Goal: Task Accomplishment & Management: Complete application form

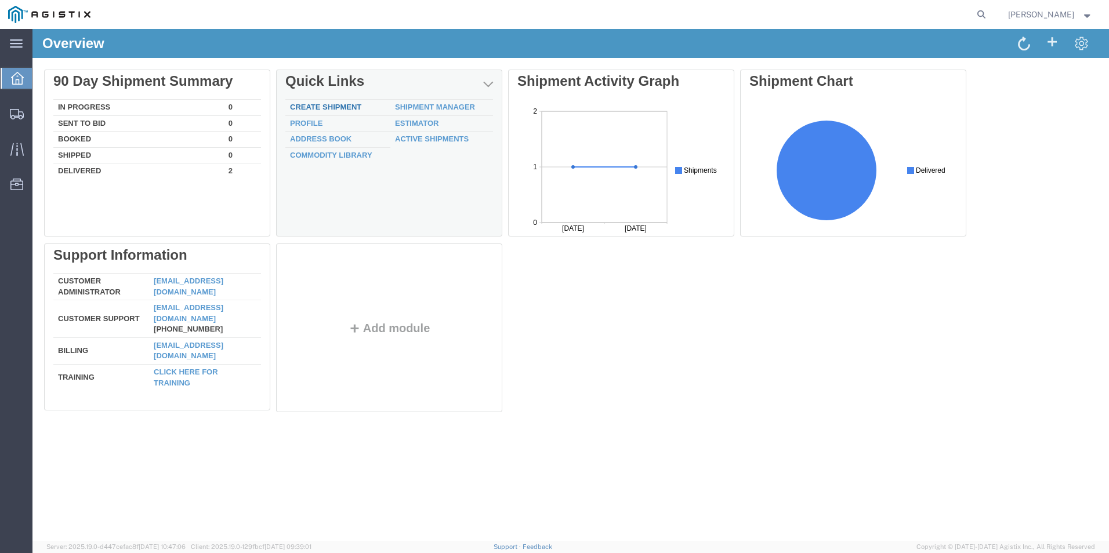
click at [329, 110] on link "Create Shipment" at bounding box center [325, 107] width 71 height 9
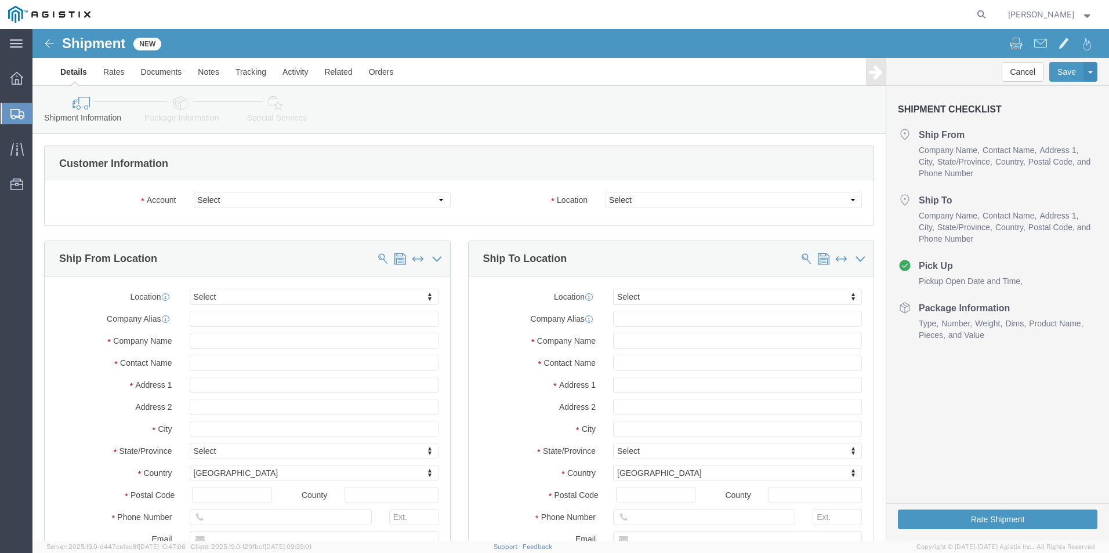
select select
click select "Select PG&E Valmont Site Pro 1 Inc"
select select "9596"
click select "Select PG&E Valmont Site Pro 1 Inc"
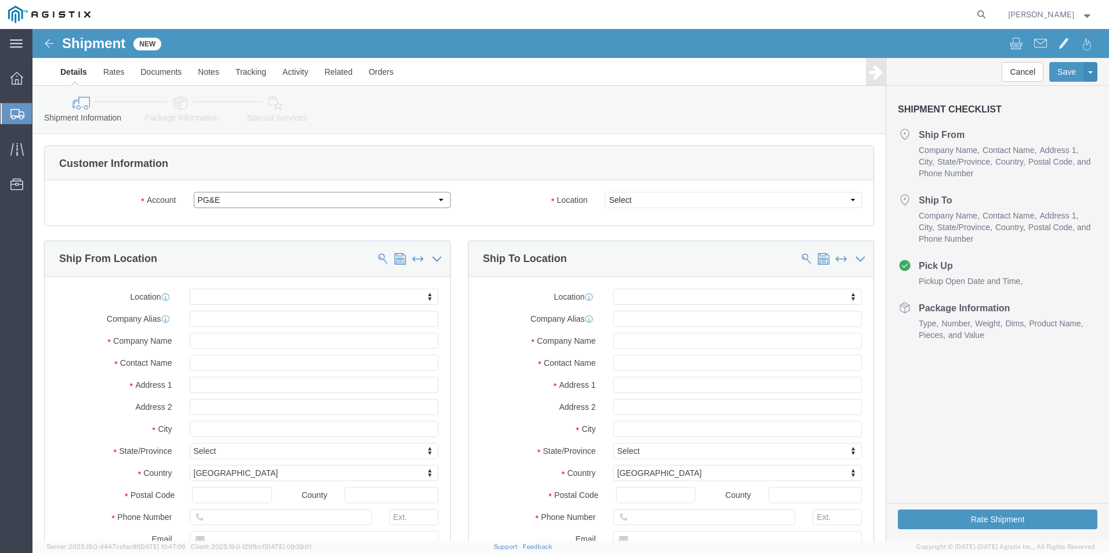
select select "PURCHORD"
select select
click div
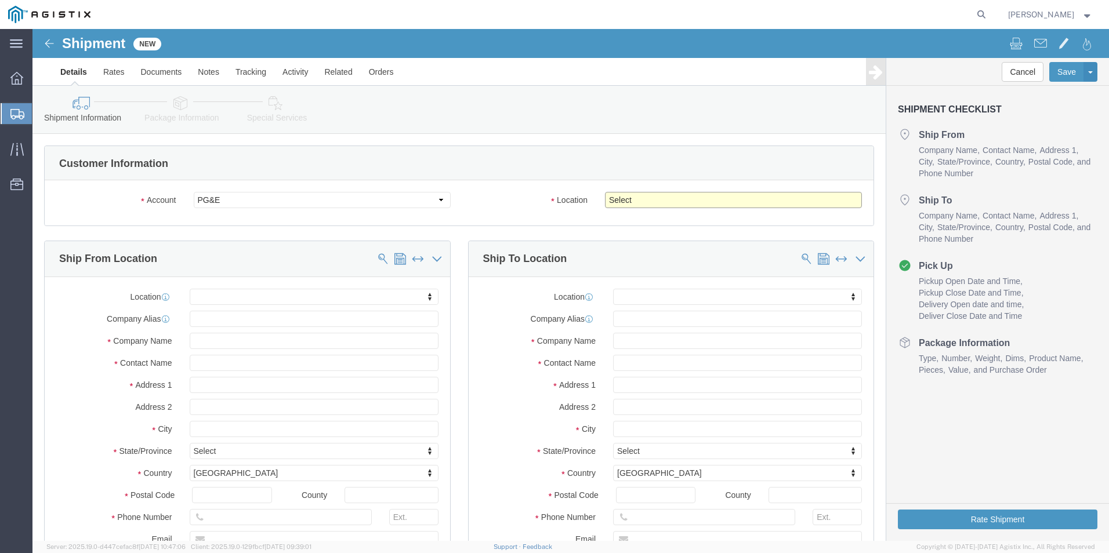
click select "Select All Others [GEOGRAPHIC_DATA] [GEOGRAPHIC_DATA] [GEOGRAPHIC_DATA] [GEOGRA…"
select select "23082"
click select "Select All Others [GEOGRAPHIC_DATA] [GEOGRAPHIC_DATA] [GEOGRAPHIC_DATA] [GEOGRA…"
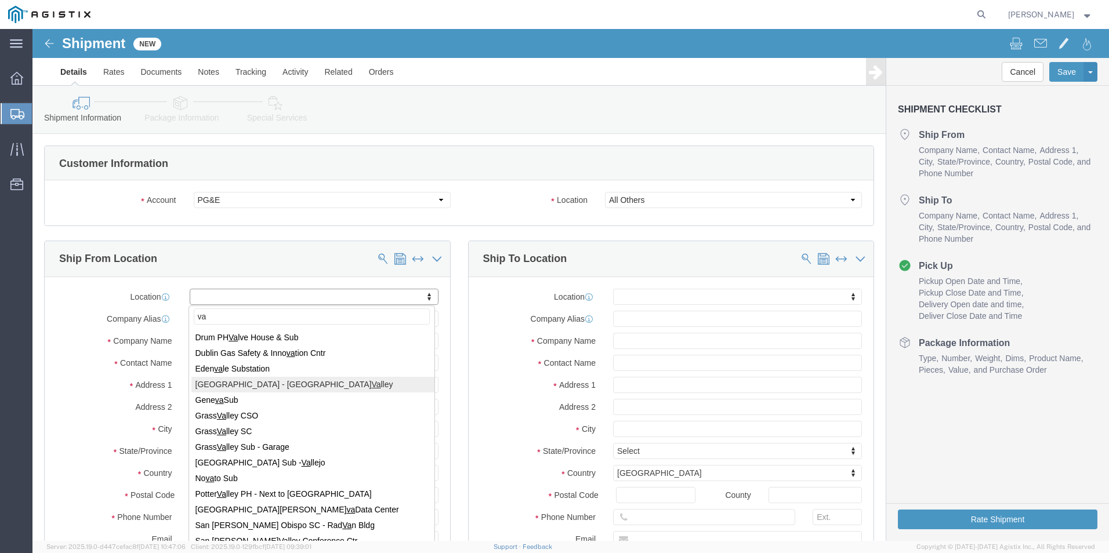
type input "v"
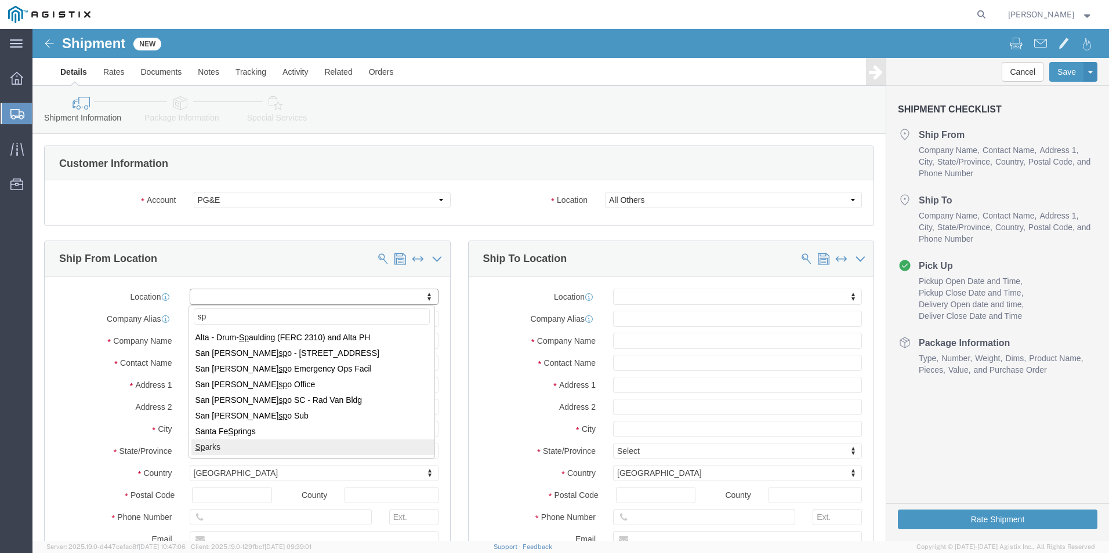
type input "sp"
select select "61631"
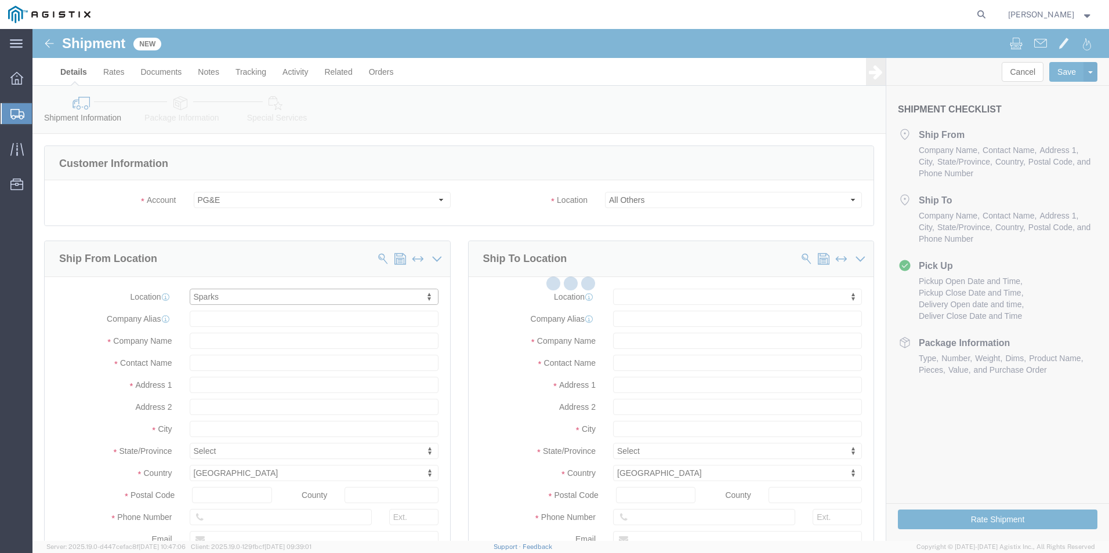
type input "Valmont Site Pro 1 Inc"
type input "[STREET_ADDRESS][PERSON_NAME]"
type input "Sparks"
type input "89431"
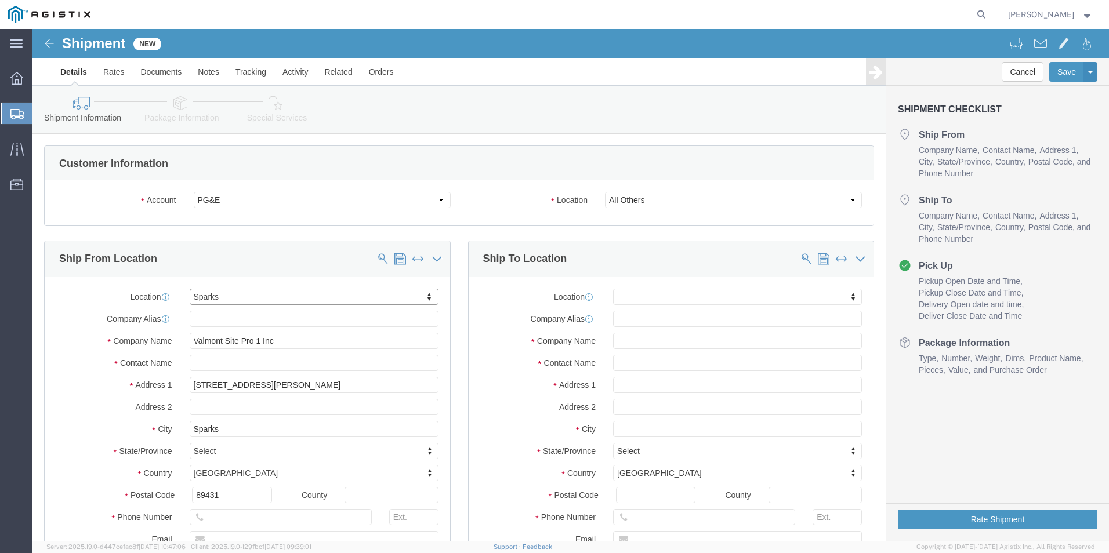
select select "NV"
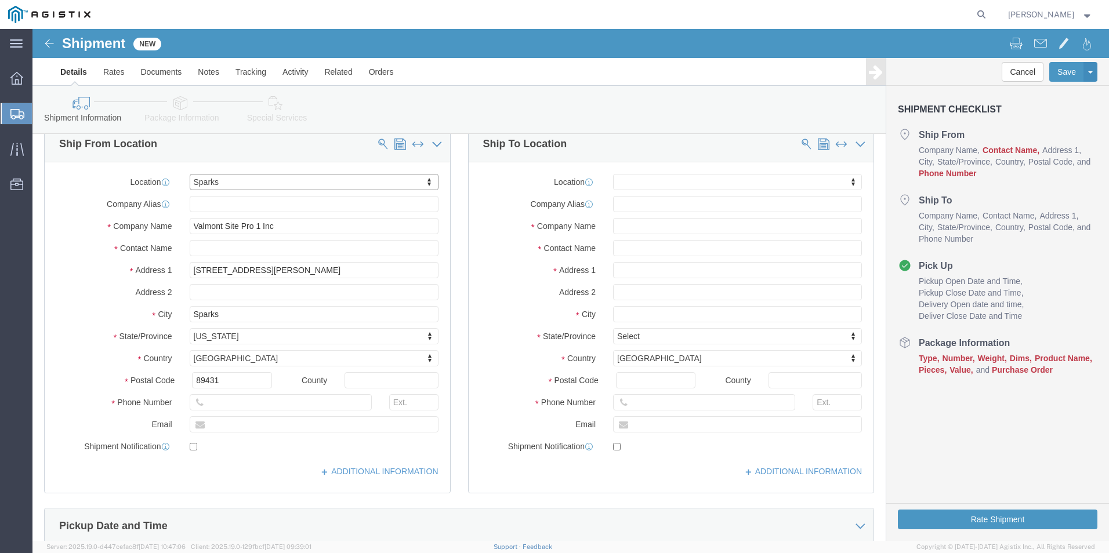
scroll to position [116, 0]
click input "text"
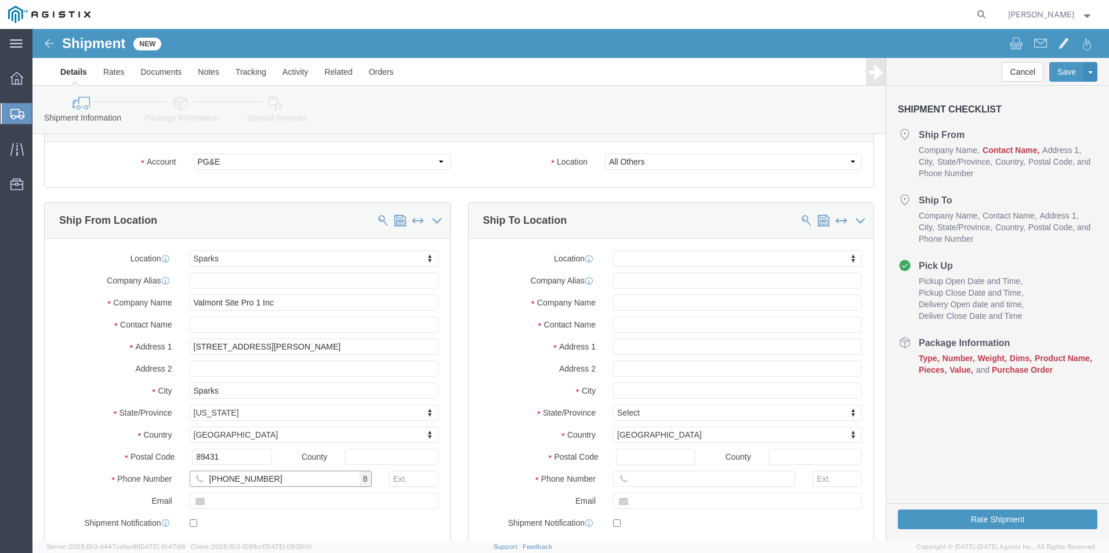
scroll to position [58, 0]
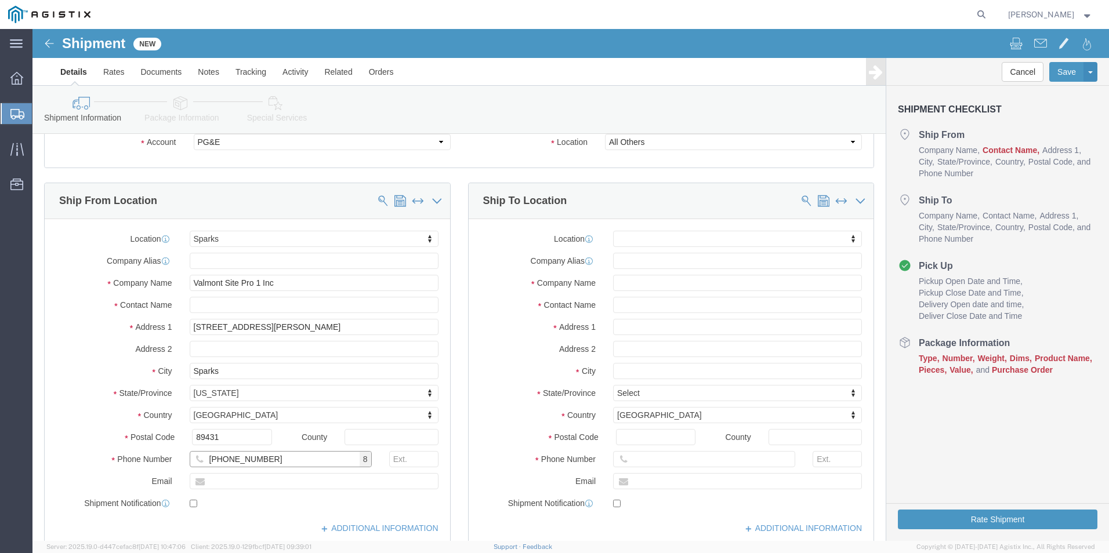
type input "[PHONE_NUMBER]"
type input "lod"
select select "66111"
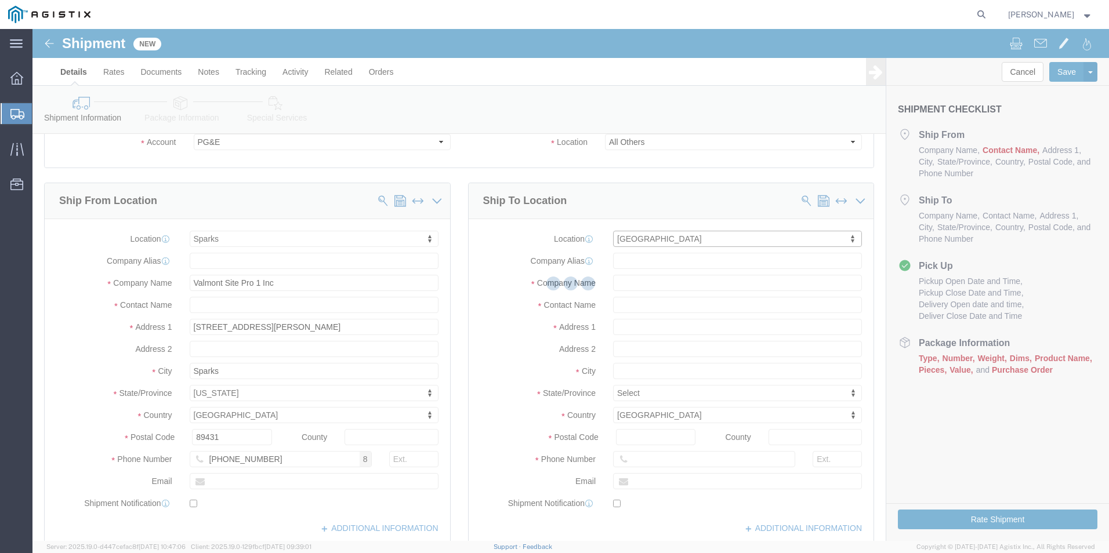
type input "PG&E"
type input "1430 Cherokee Ln"
type input "[GEOGRAPHIC_DATA]"
type input "95240"
select select "CA"
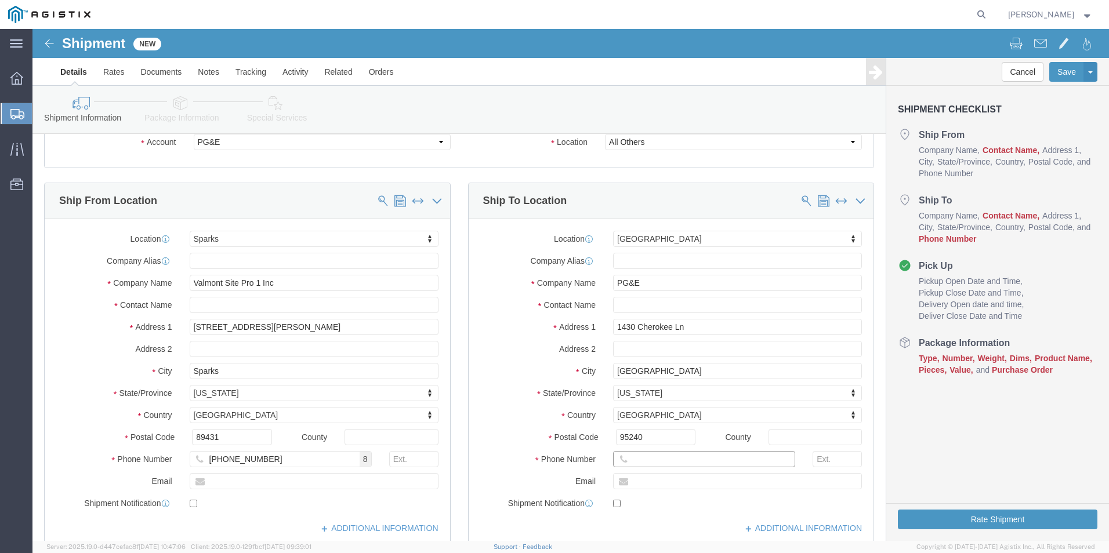
click input "text"
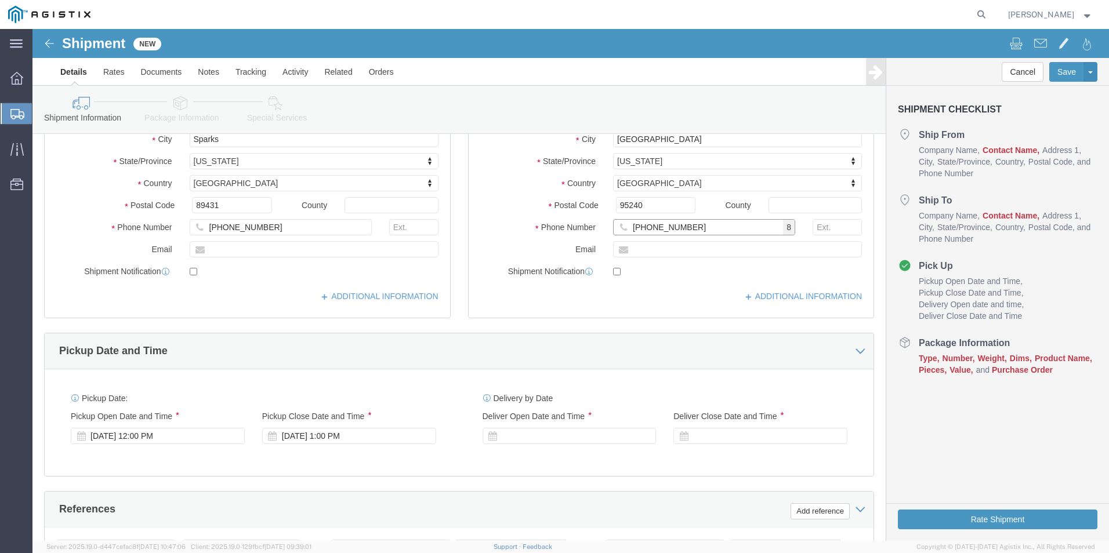
scroll to position [348, 0]
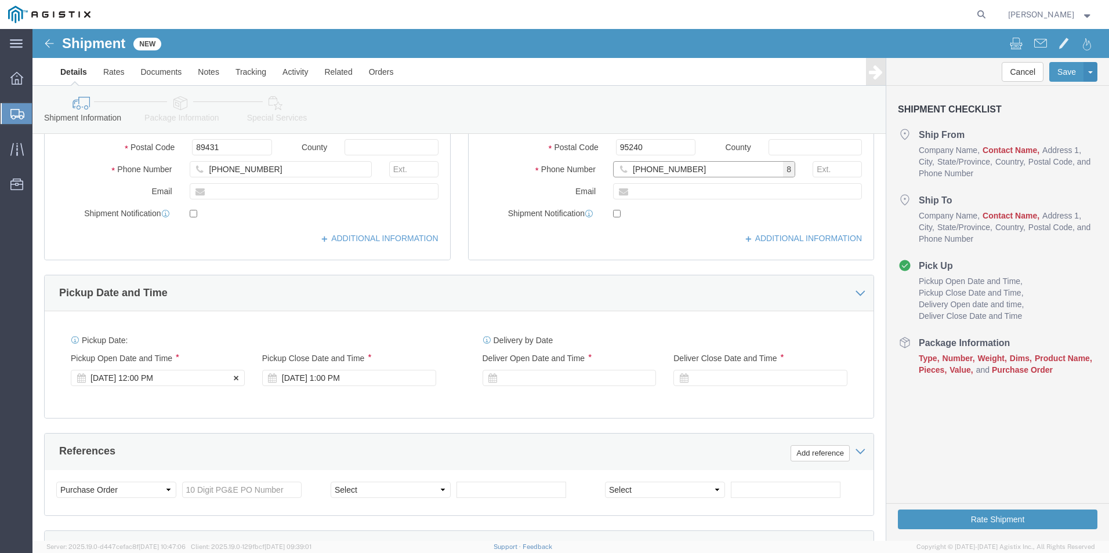
type input "[PHONE_NUMBER]"
click div "[DATE] 12:00 PM"
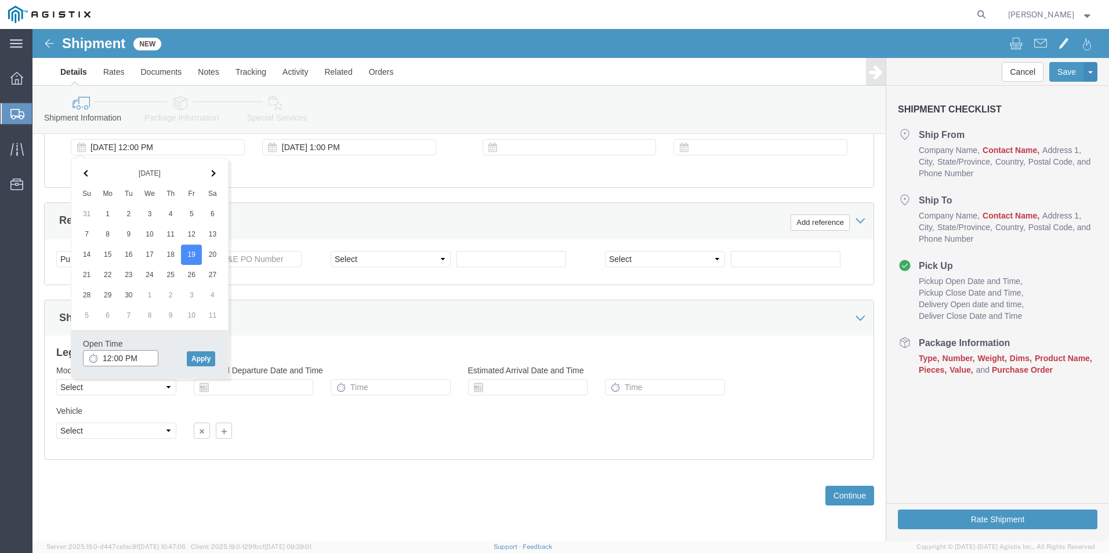
click input "12:00 PM"
click icon
click input "12:00 PM"
type input "9:00 AM"
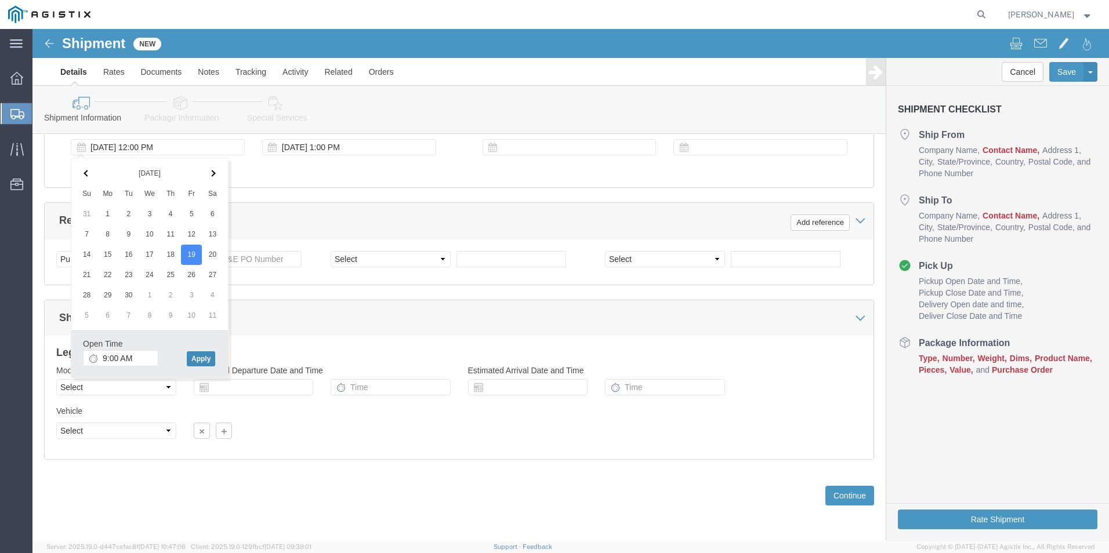
click button "Apply"
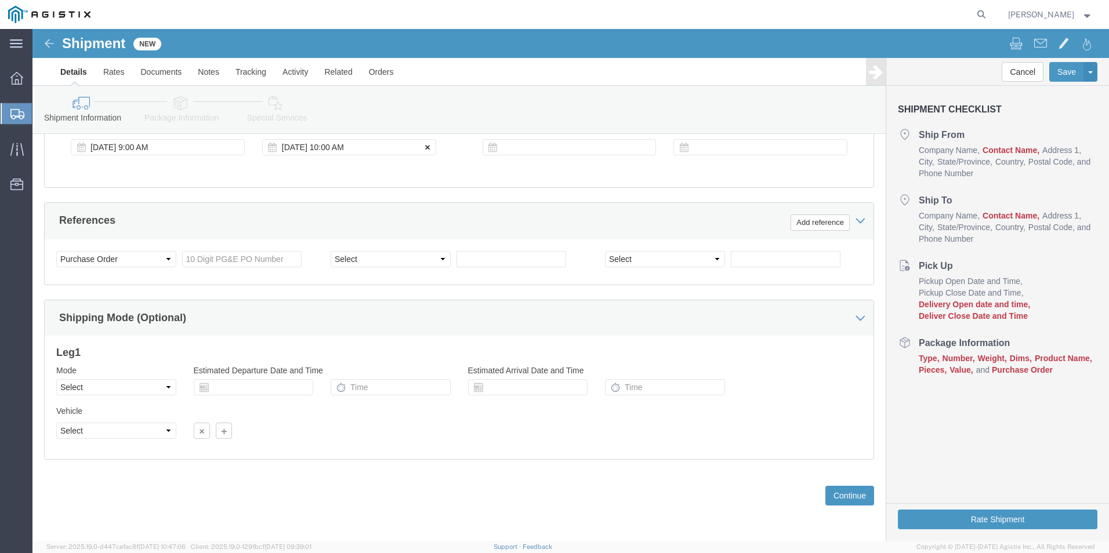
click button
click div
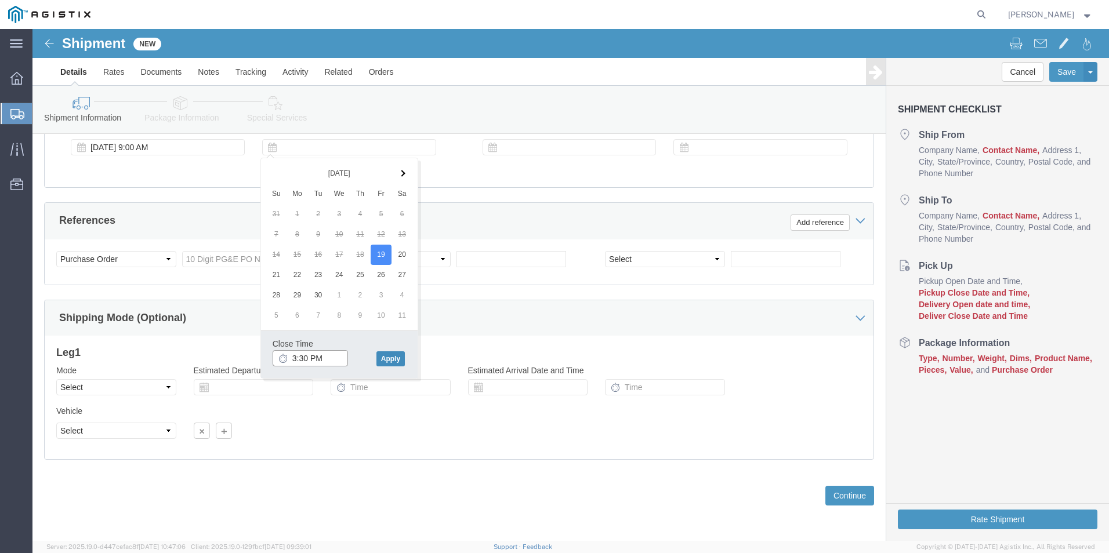
type input "3:30 PM"
click button "Apply"
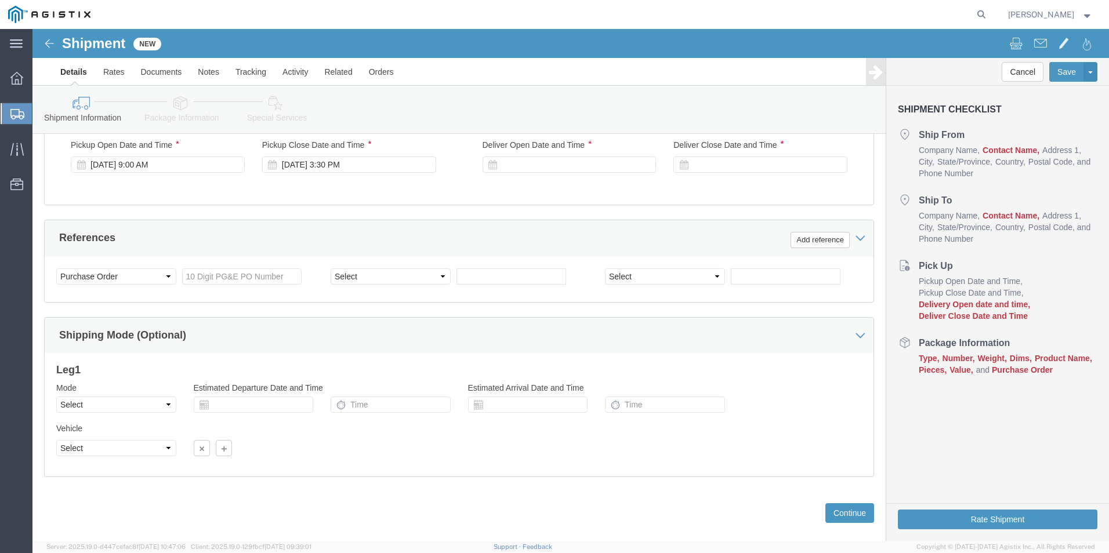
scroll to position [405, 0]
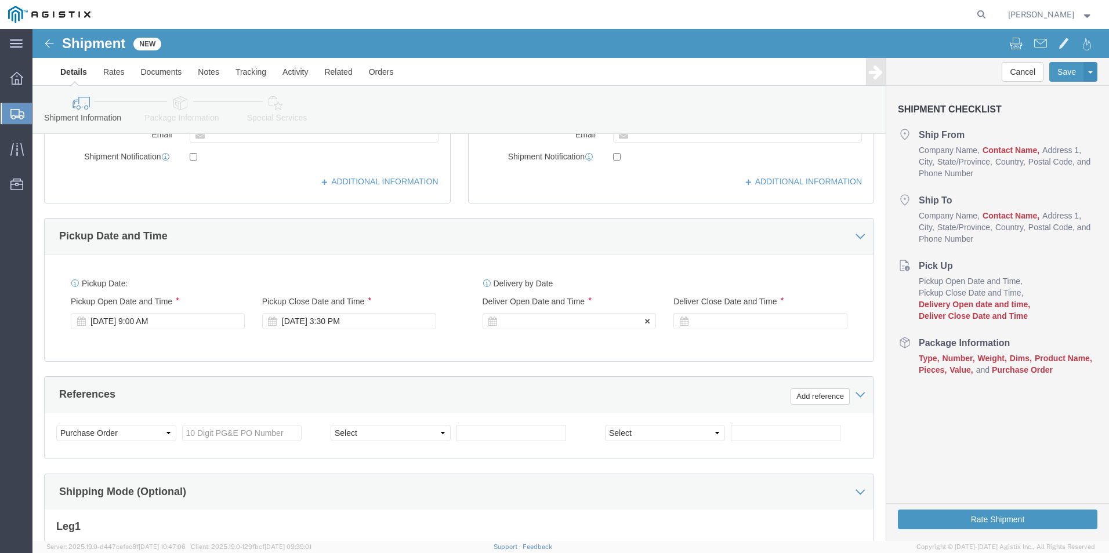
click icon
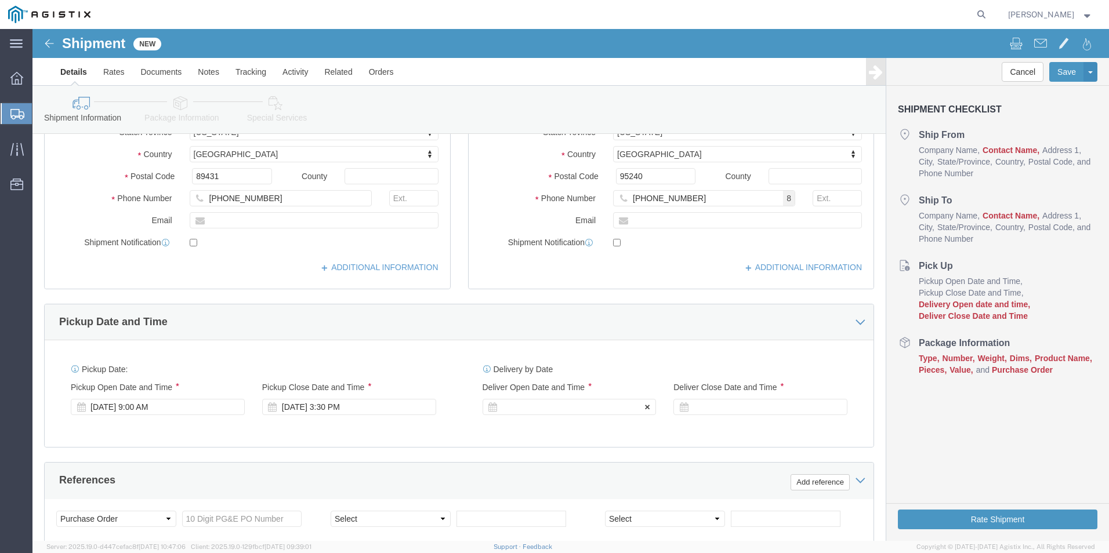
scroll to position [347, 0]
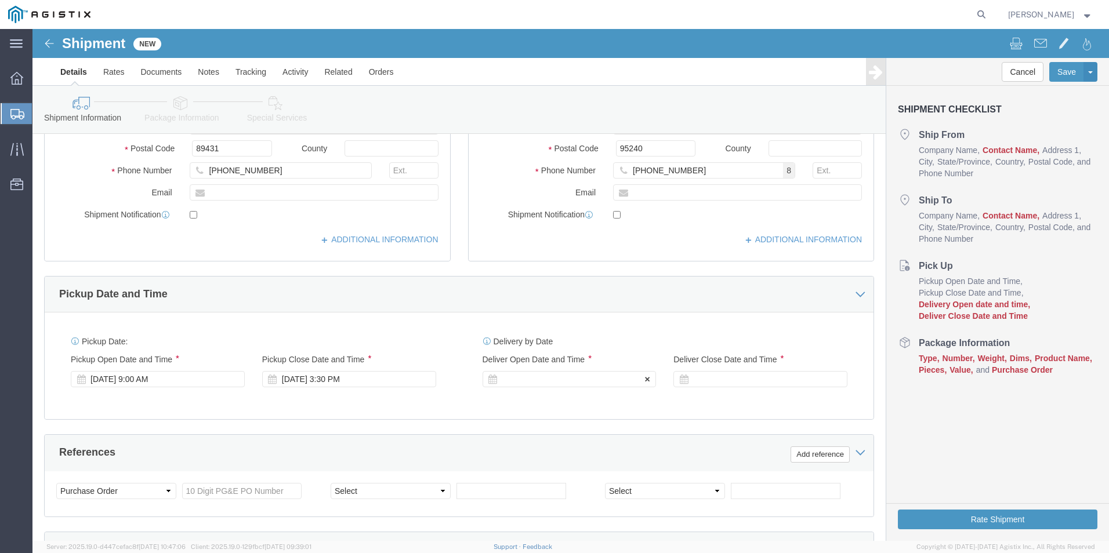
click div
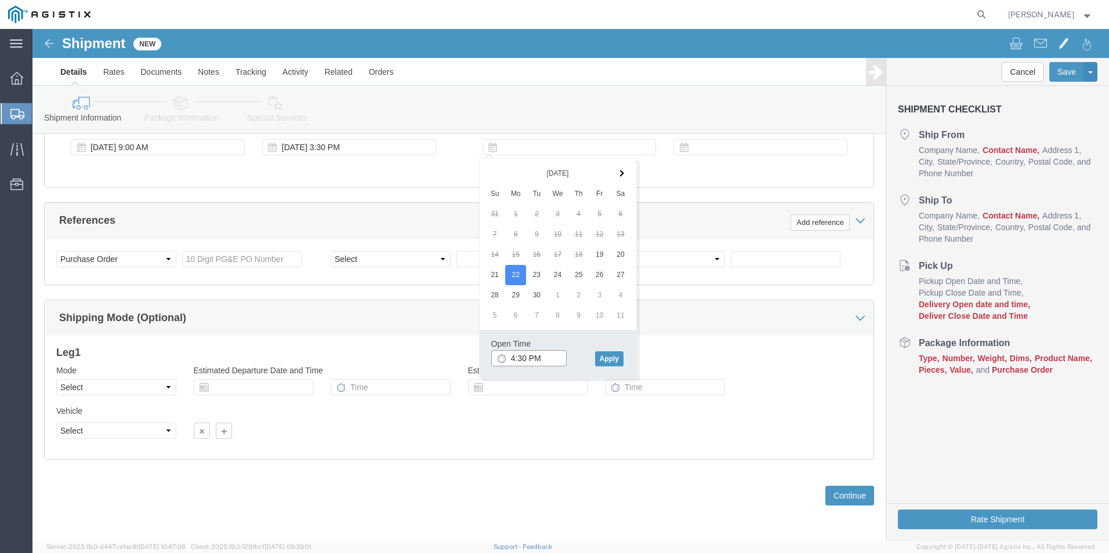
click input "4:30 PM"
type input "8:30 AM"
click button "Apply"
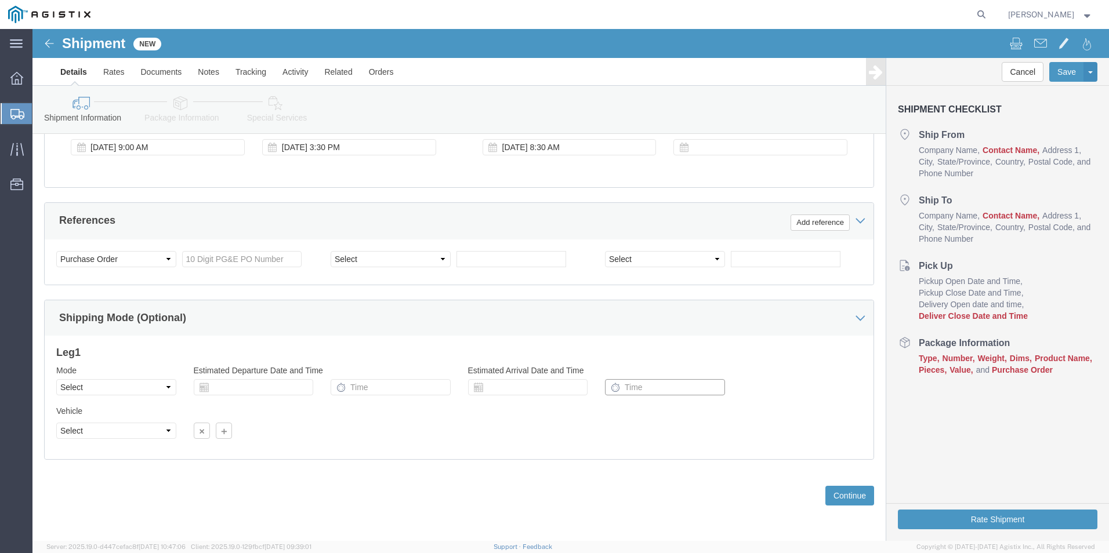
click input "text"
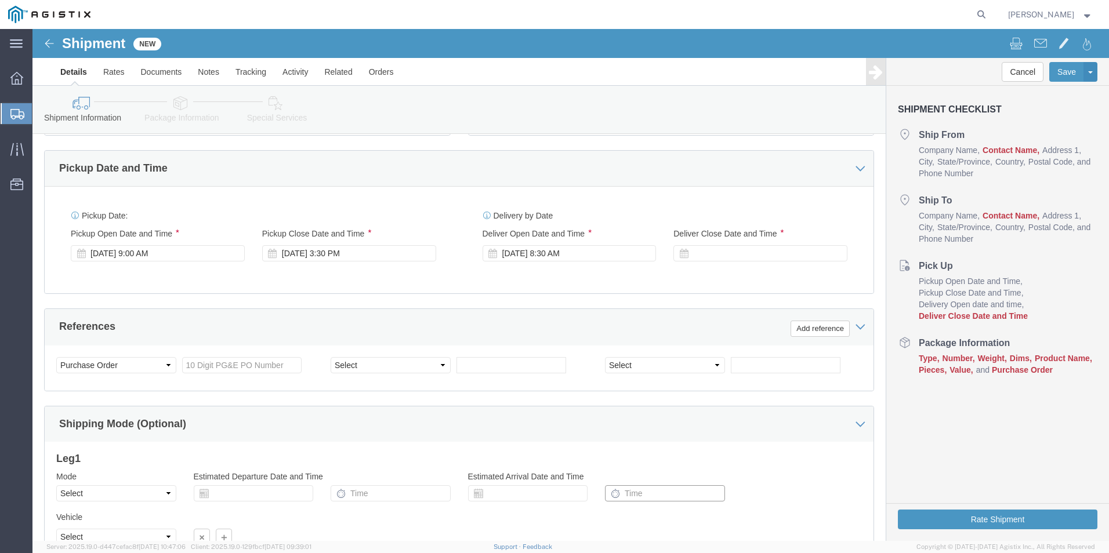
scroll to position [463, 0]
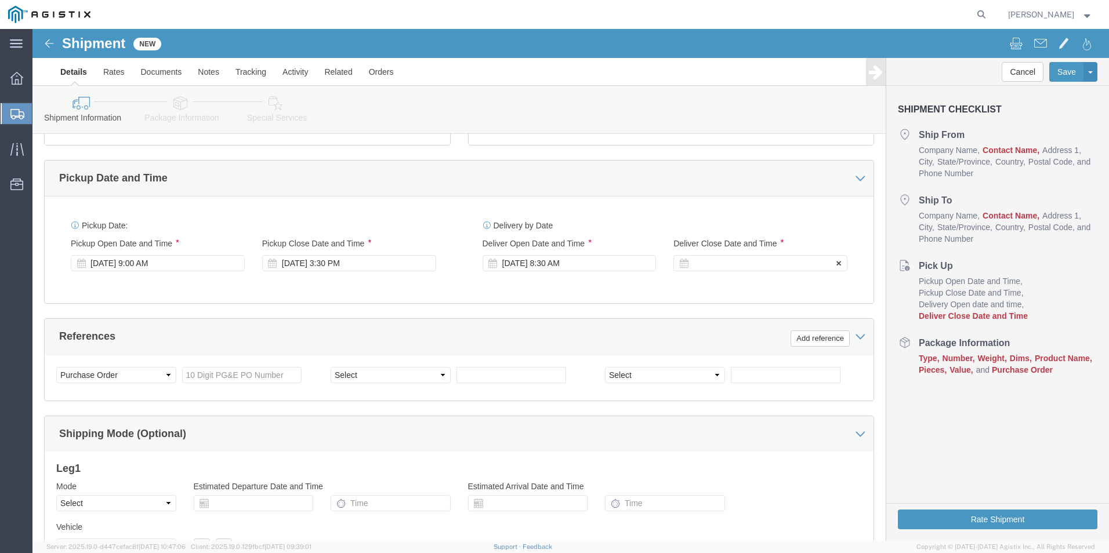
click icon
click div
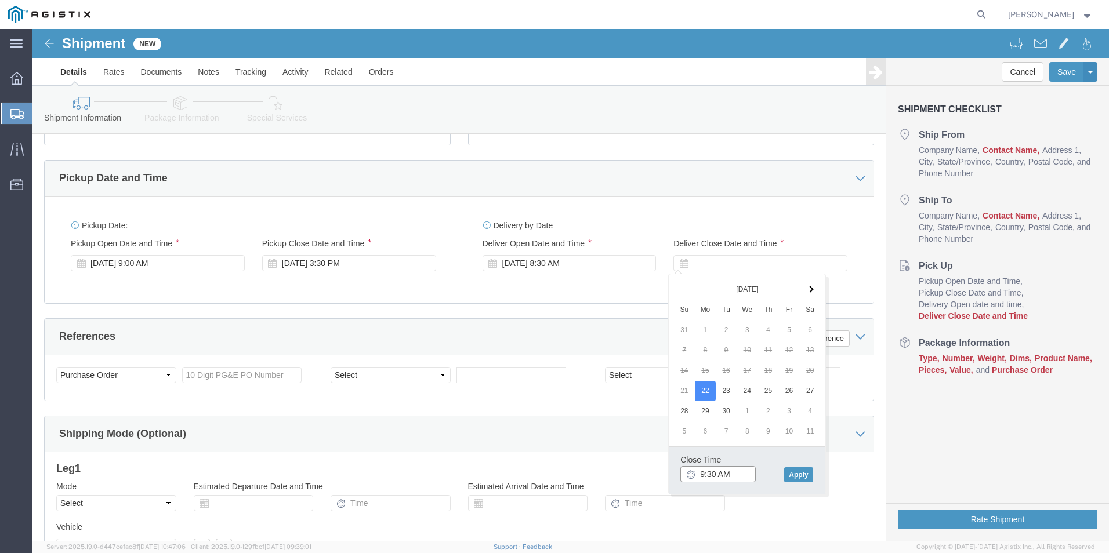
click input "9:30 AM"
click input "3:30 AM"
type input "9:30 PM"
click button "Apply"
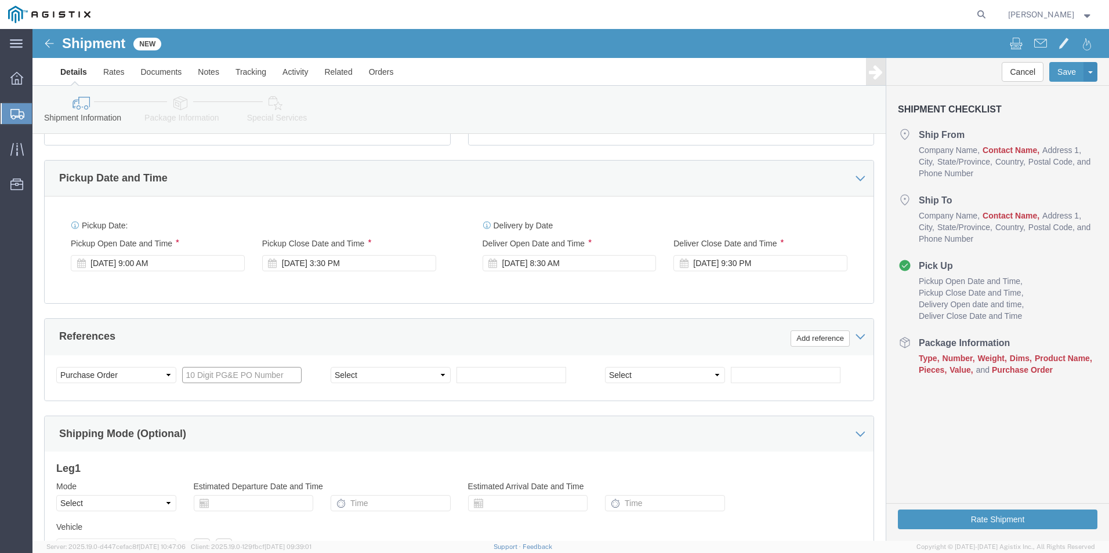
click input "text"
type input "2701238495"
click div "Select Account Type Activity ID Airline Appointment Number ASN Batch Request # …"
click input "text"
type input "1058002"
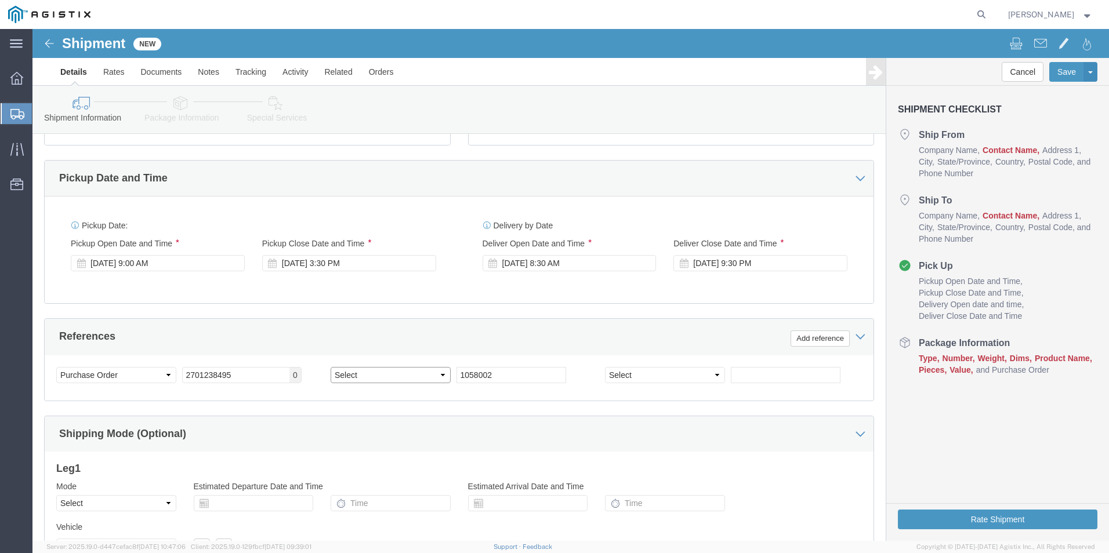
click select "Select Account Type Activity ID Airline Appointment Number ASN Batch Request # …"
select select "SALEORDR"
click select "Select Account Type Activity ID Airline Appointment Number ASN Batch Request # …"
select select "[PERSON_NAME]"
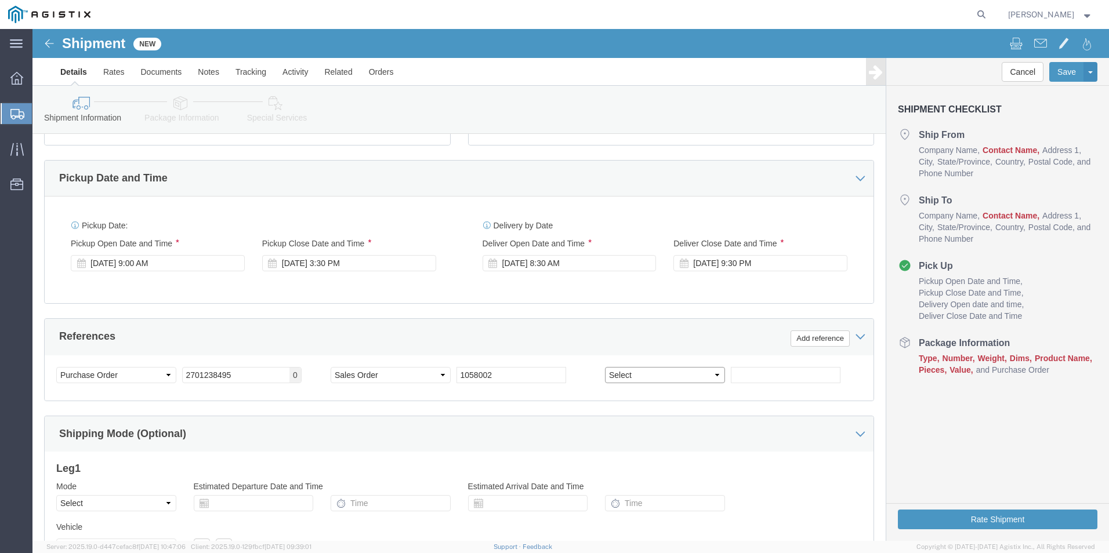
click select "Select Account Type Activity ID Airline Appointment Number ASN Batch Request # …"
click input "text"
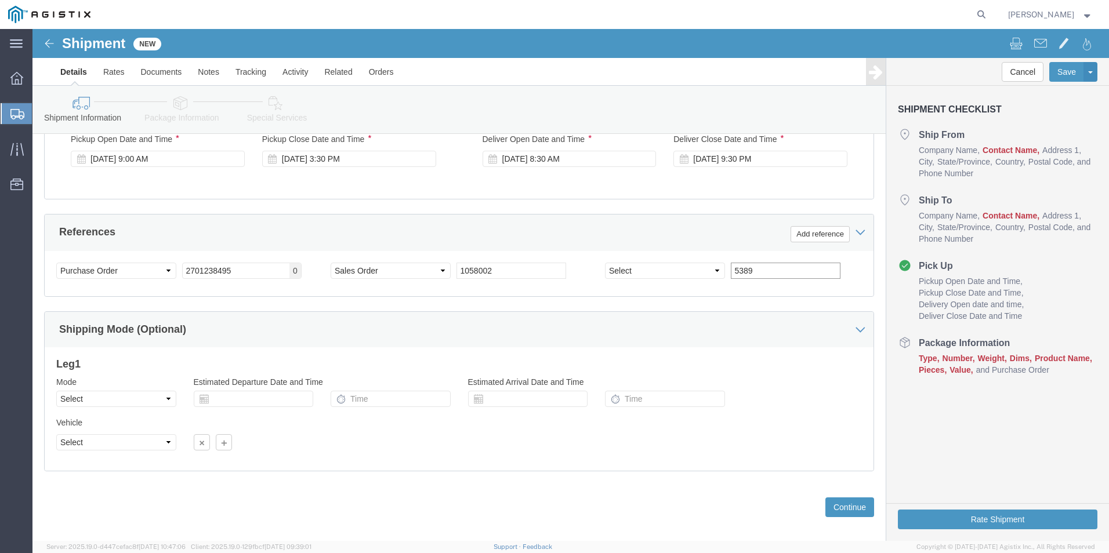
scroll to position [579, 0]
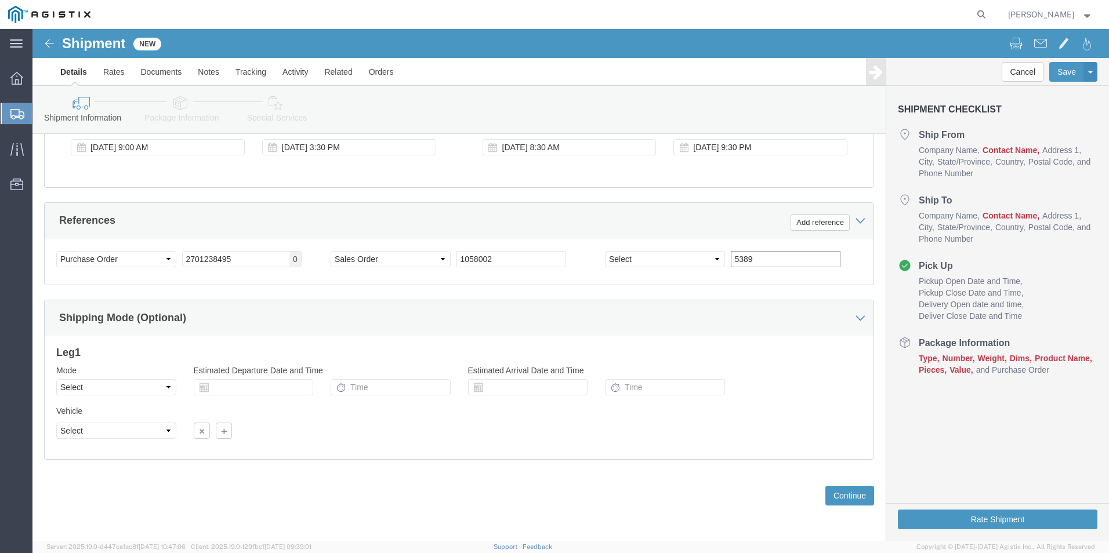
type input "5389"
click select "Select Air Less than Truckload Multi-Leg Ocean Freight Rail Small Parcel Truckl…"
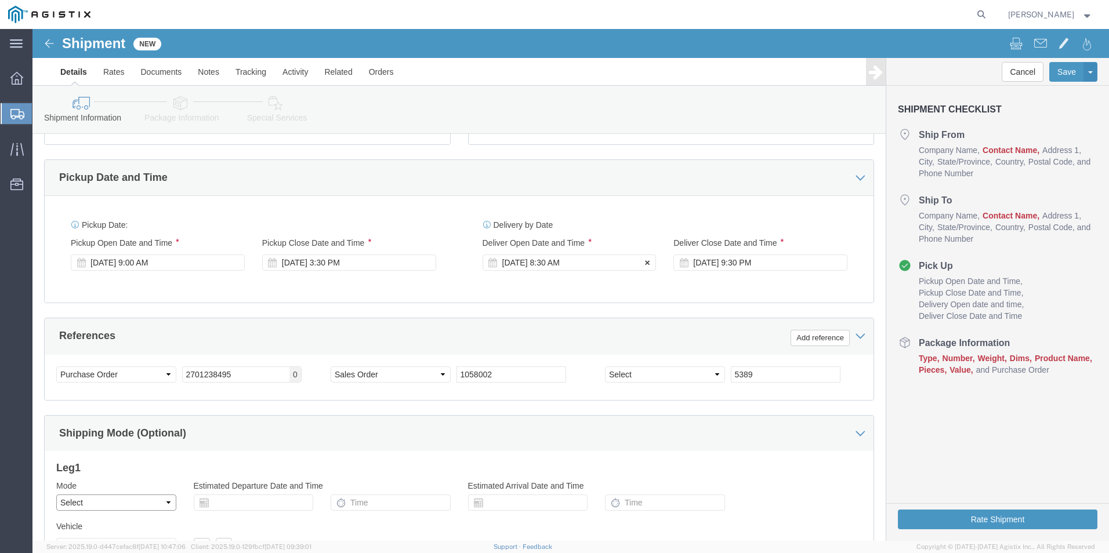
scroll to position [463, 0]
click div "[DATE] 8:30 AM"
click button "Apply"
click div "[DATE] 9:30 AM"
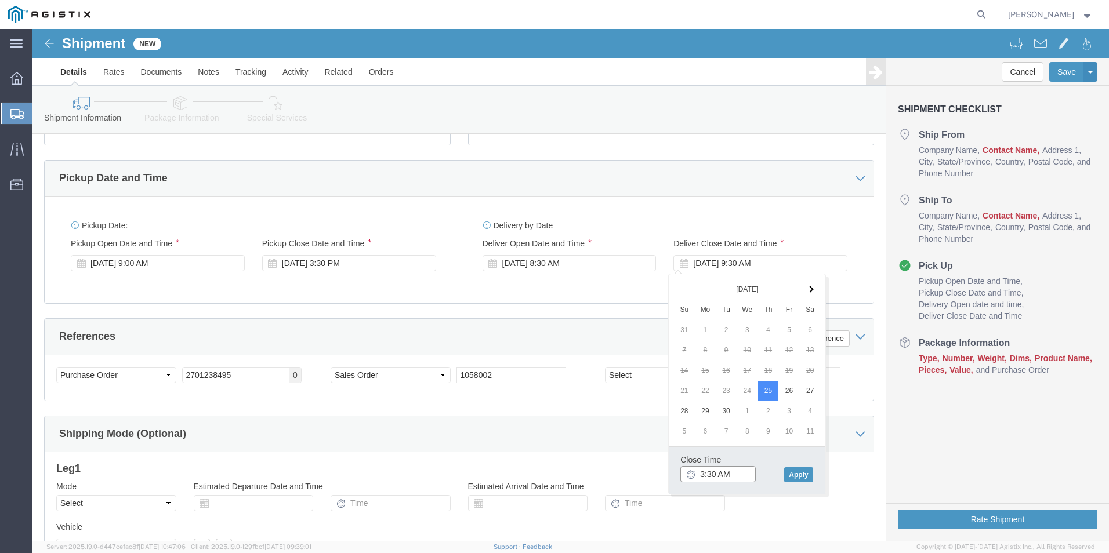
click input "3:30 AM"
type input "9:30 PM"
click button "Apply"
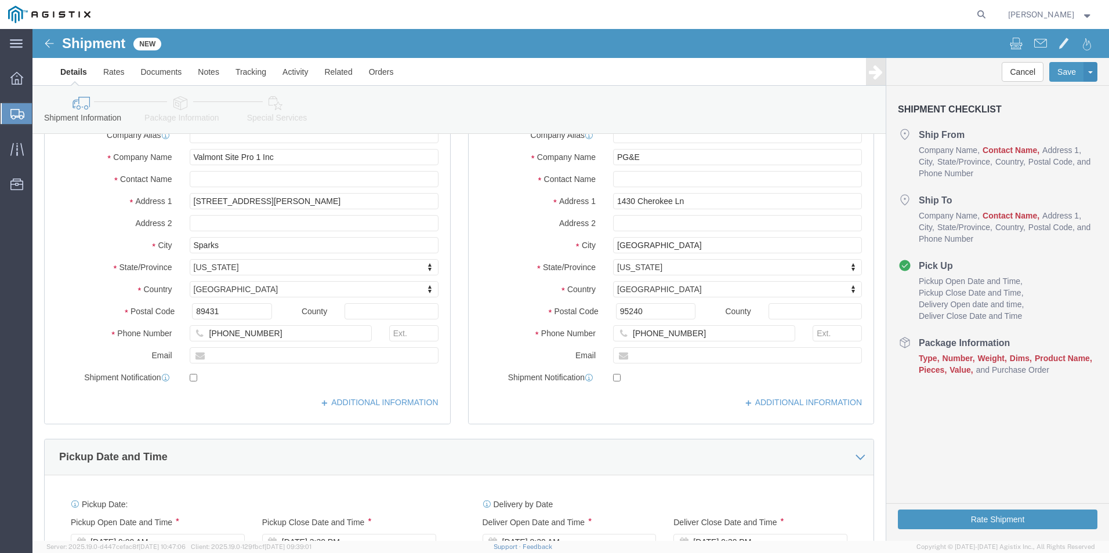
scroll to position [57, 0]
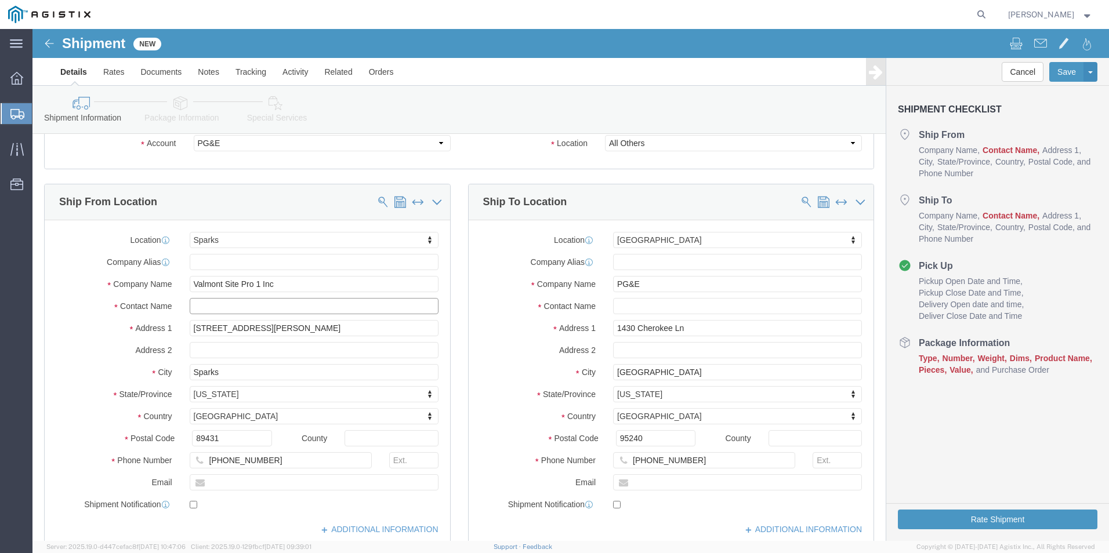
click input "text"
type input "r"
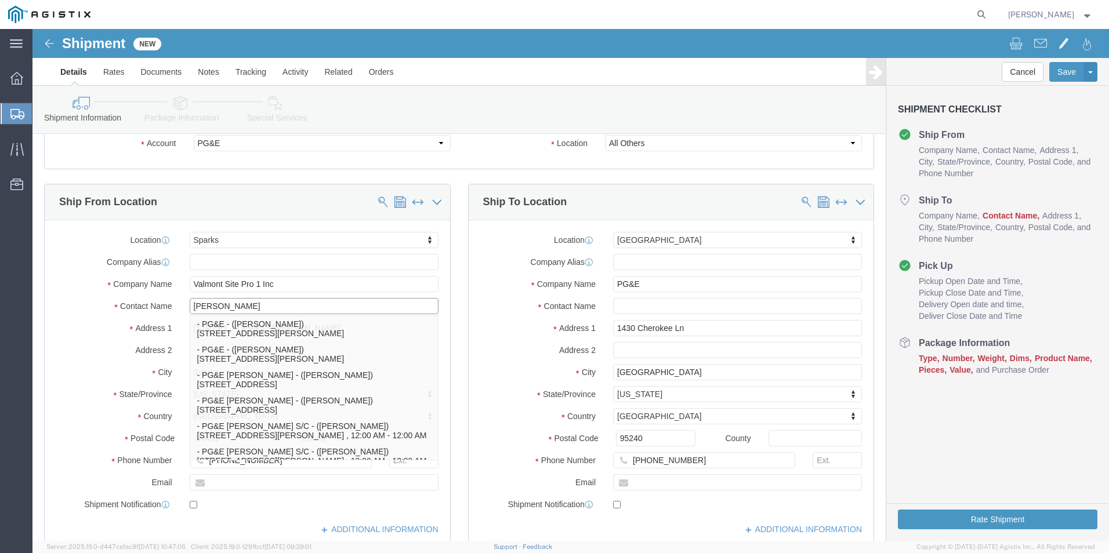
type input "[PERSON_NAME]"
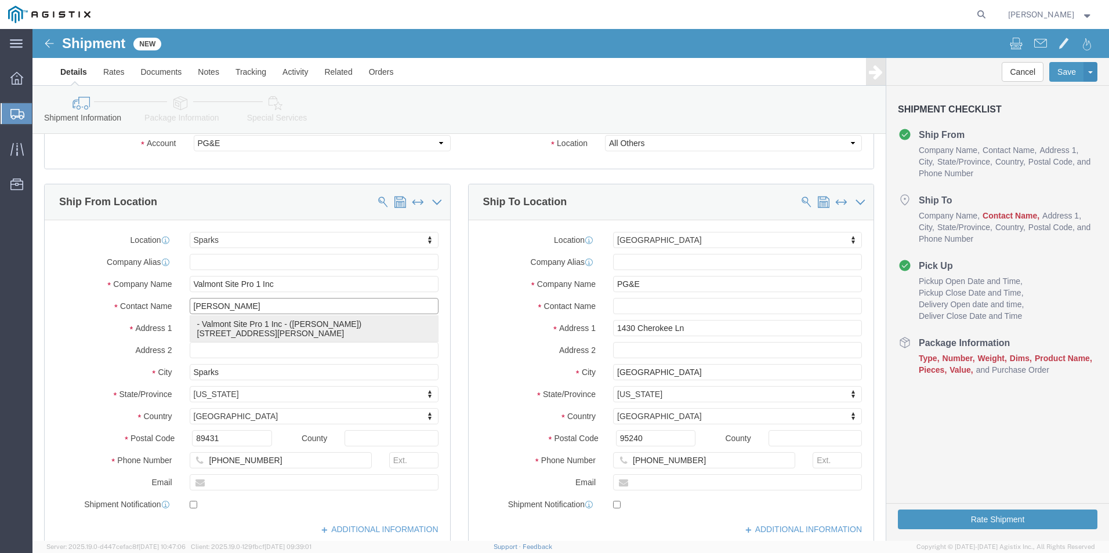
click p "- Valmont Site Pro 1 Inc - ([PERSON_NAME]) [STREET_ADDRESS][PERSON_NAME]"
select select
type input "[PERSON_NAME]"
type input "7753794492"
type input "[EMAIL_ADDRESS][PERSON_NAME][DOMAIN_NAME]"
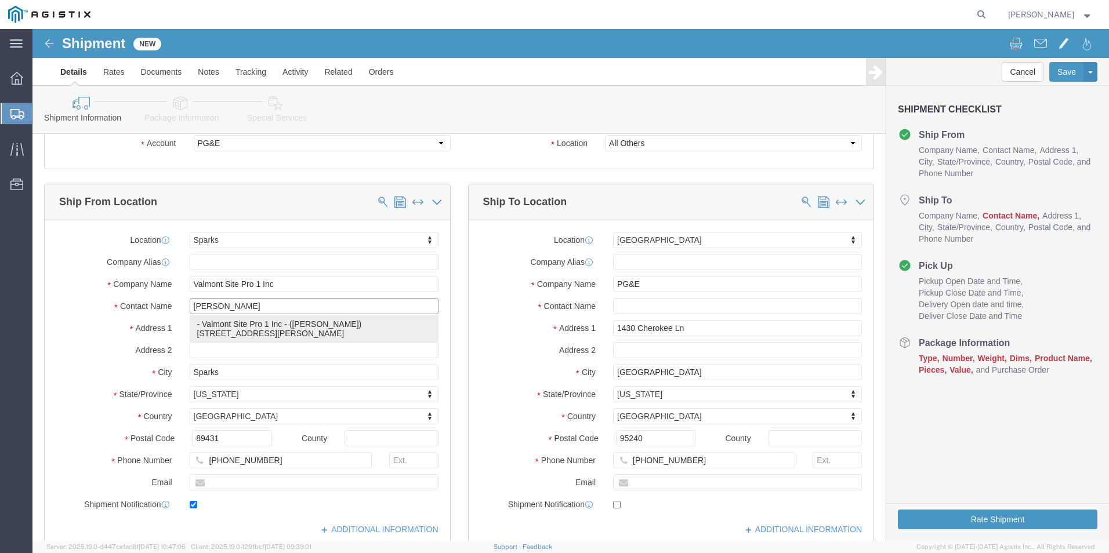
checkbox input "true"
select select "NV"
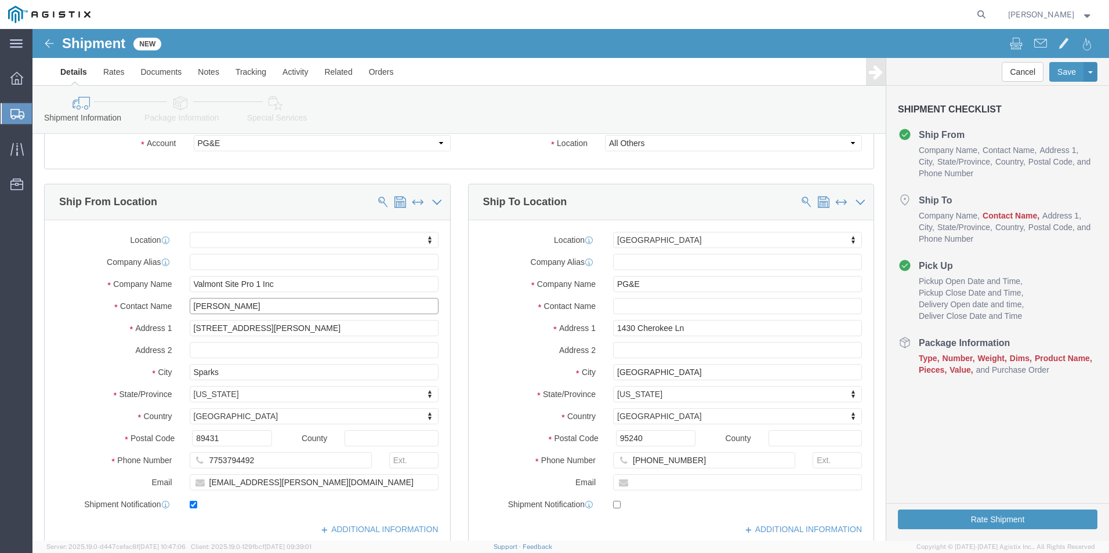
type input "[PERSON_NAME]"
click input "text"
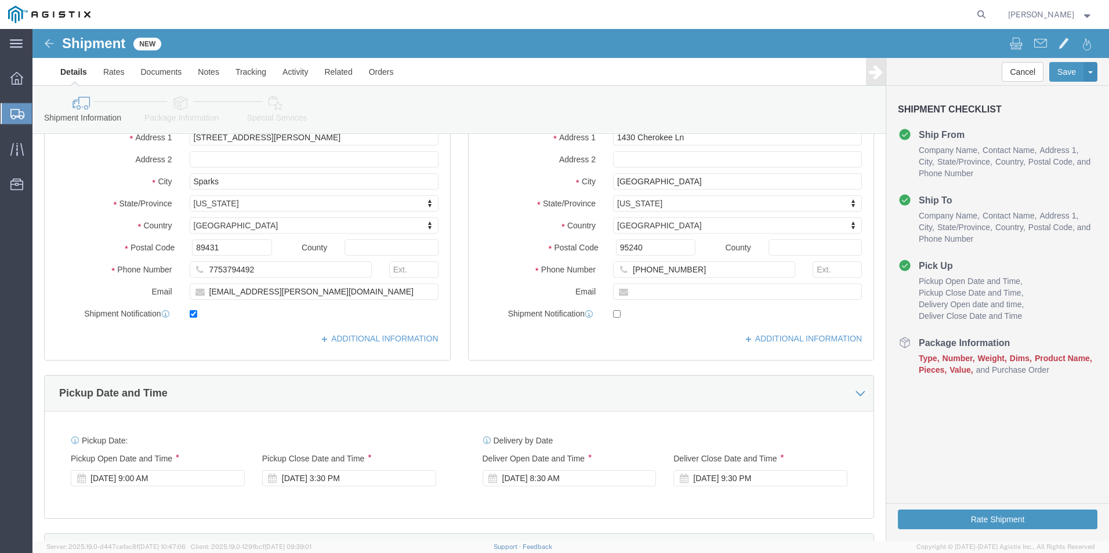
scroll to position [289, 0]
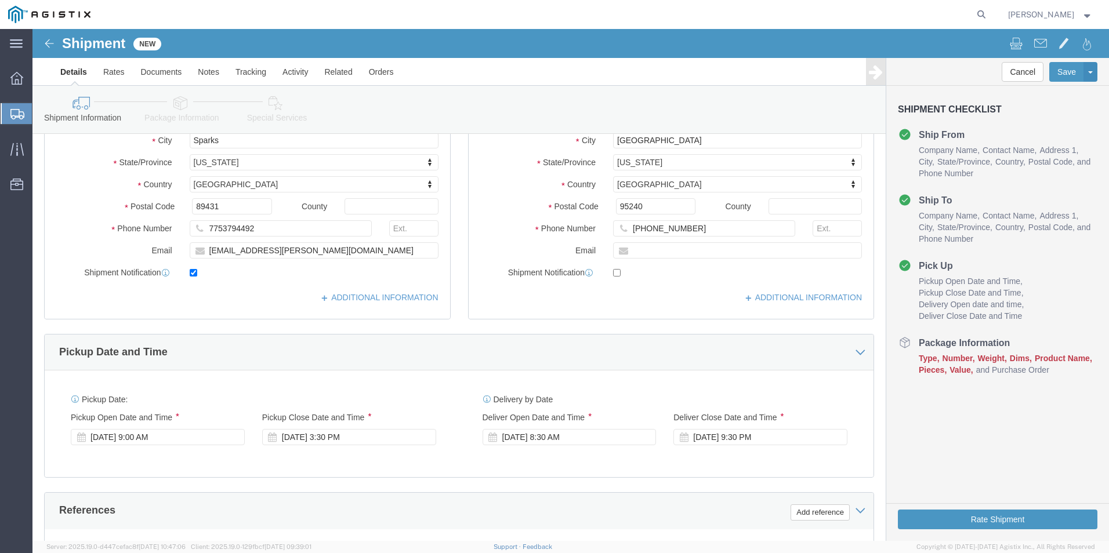
type input "[PERSON_NAME]"
click div "Delivery by Date Delivery Start Date Delivery Start Time Deliver Open Date and …"
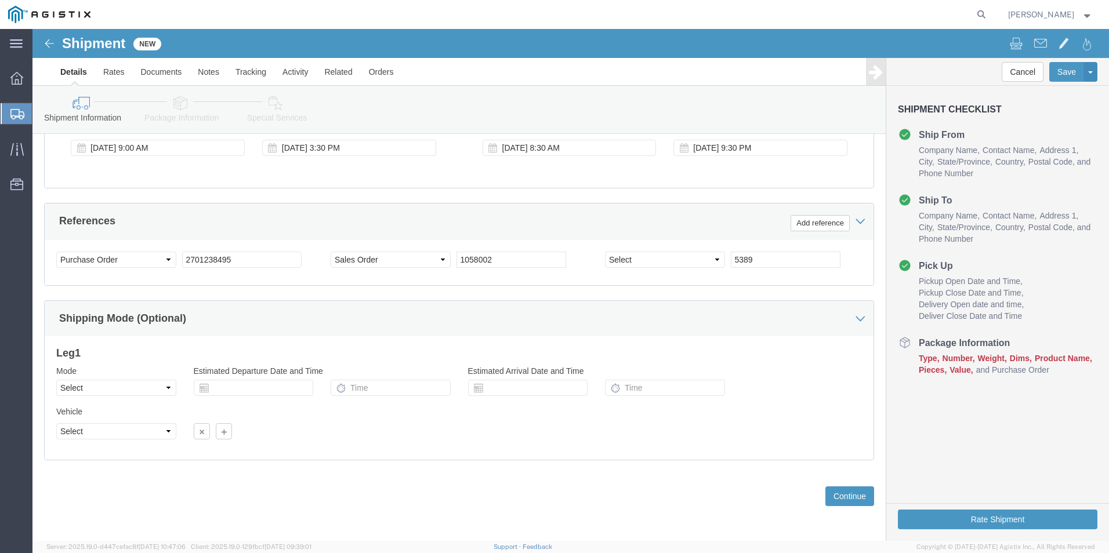
scroll to position [579, 0]
click button "Continue"
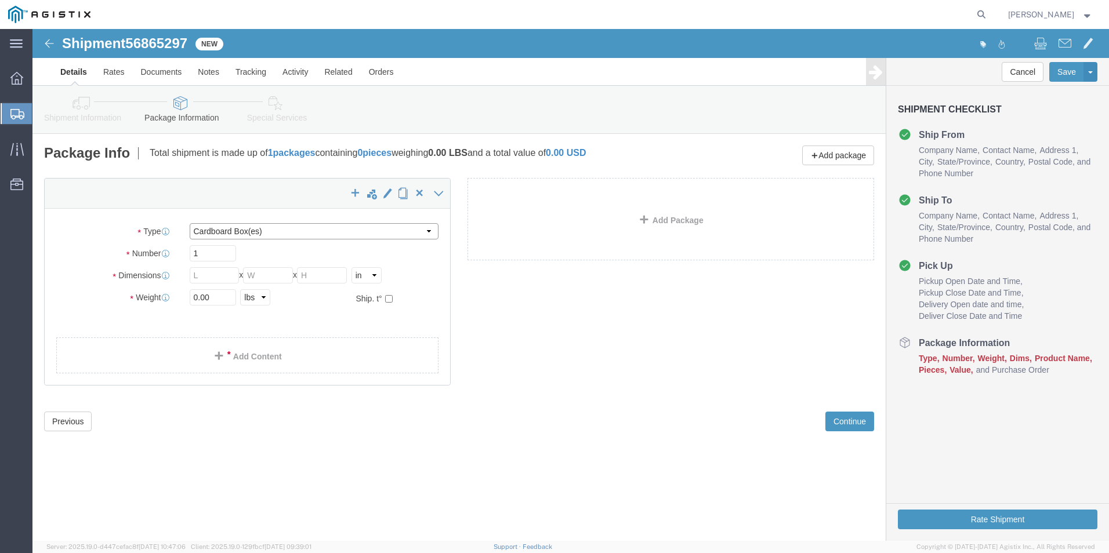
click select "Select Bulk Bundle(s) Cardboard Box(es) Carton(s) Crate(s) Drum(s) (Fiberboard)…"
select select "PSNS"
click select "Select Bulk Bundle(s) Cardboard Box(es) Carton(s) Crate(s) Drum(s) (Fiberboard)…"
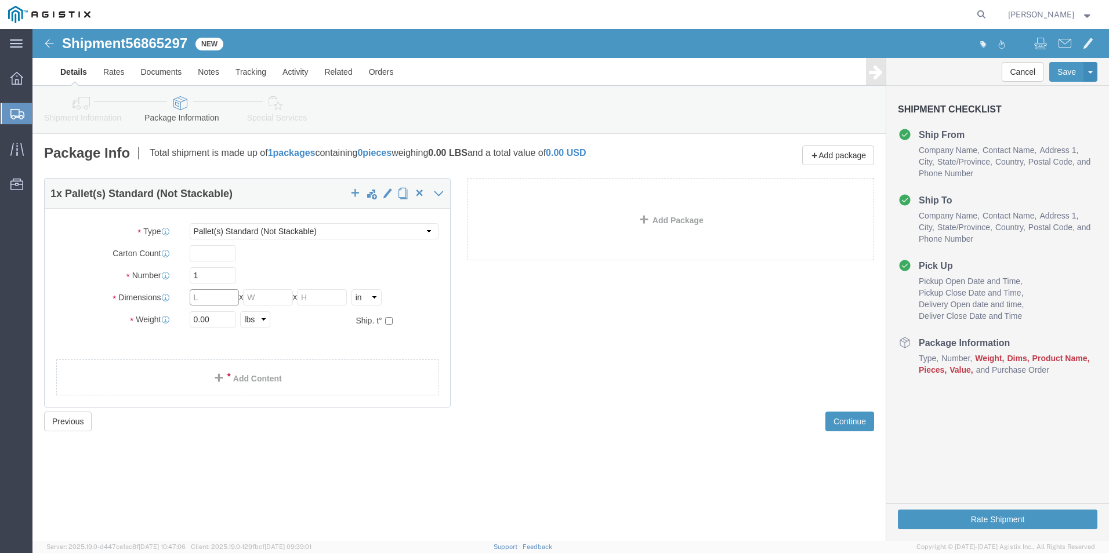
click input "text"
type input "53"
click input "text"
type input "1"
type input "25"
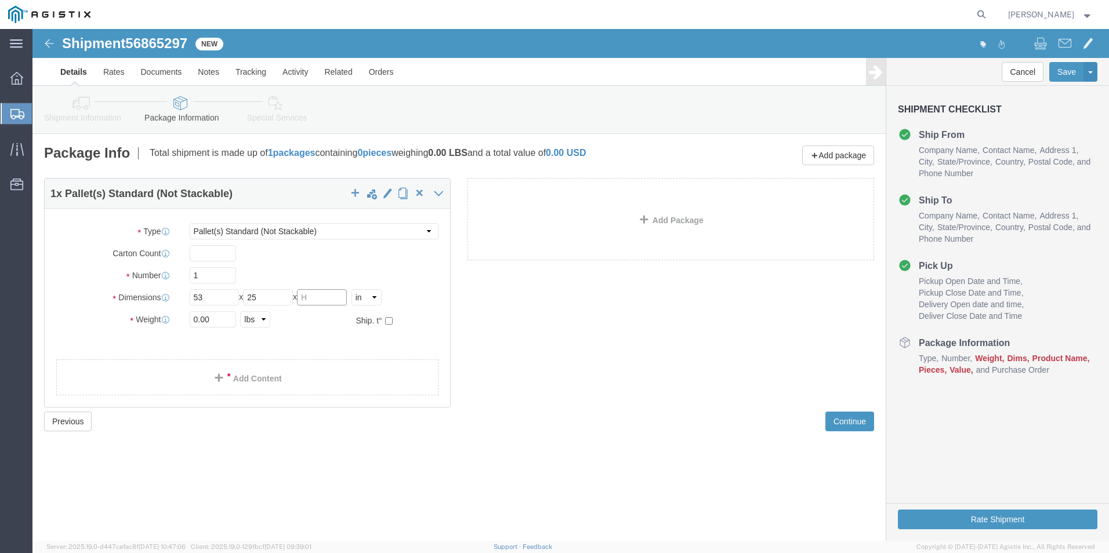
click input "text"
type input "18"
click input "0.00"
type input "1300.00"
click ul
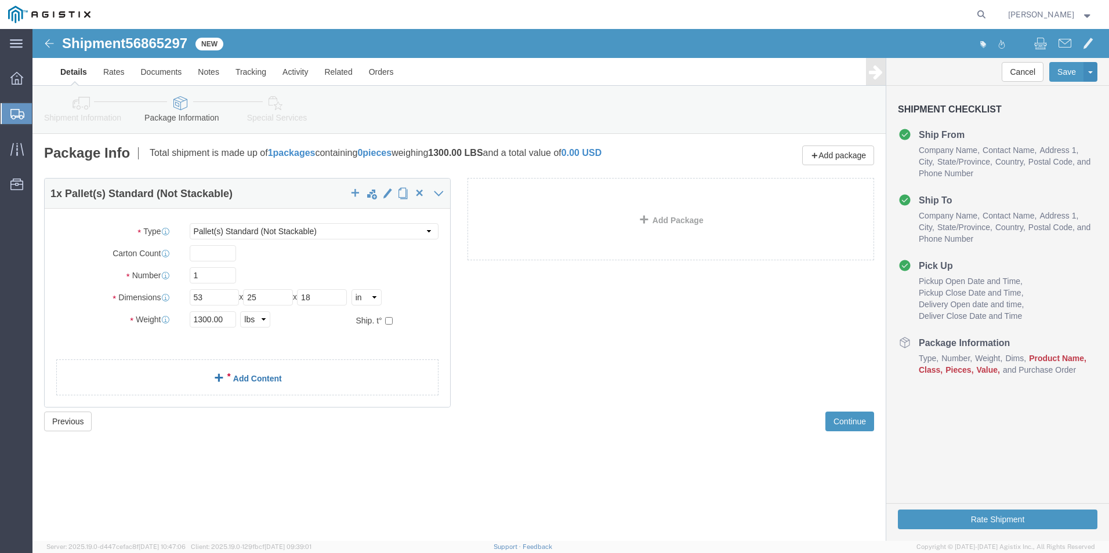
click span
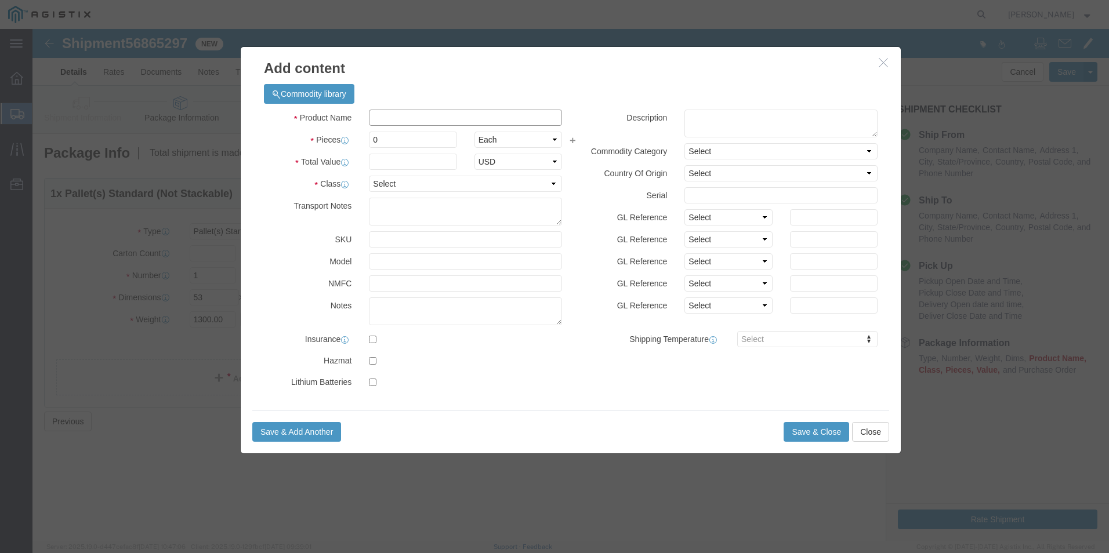
click input "text"
type input "R5-UP*"
click input "0"
type input "8"
click input "text"
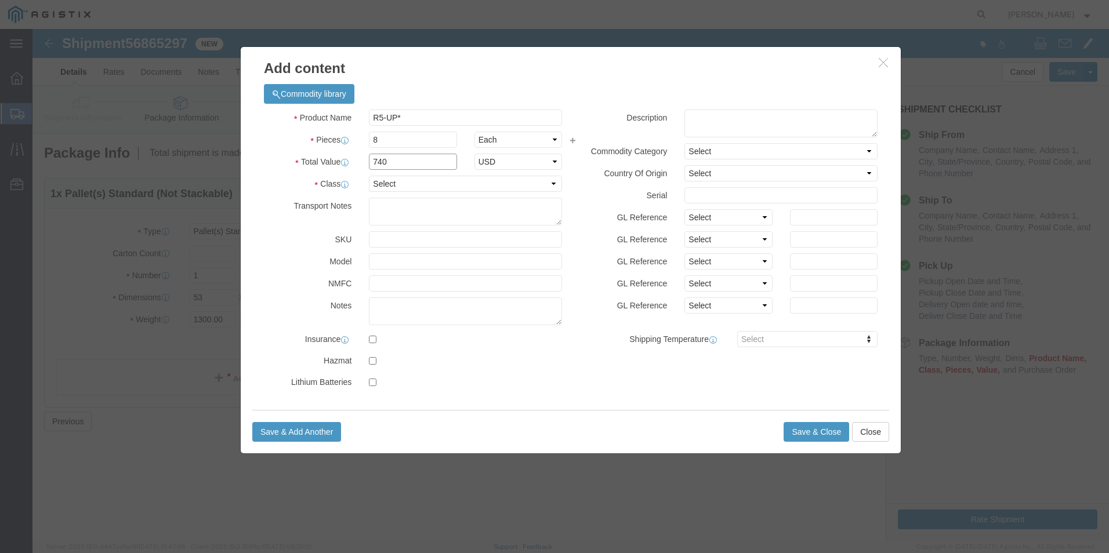
type input "740"
click div "Product Name R5-UP* R5 Pieces 8 Select Bag Barrels 100Board Feet Bottle Box Bli…"
click select "Select 50 55 60 65 70 85 92.5 100 125 175 250 300 400"
select select "50"
click select "Select 50 55 60 65 70 85 92.5 100 125 175 250 300 400"
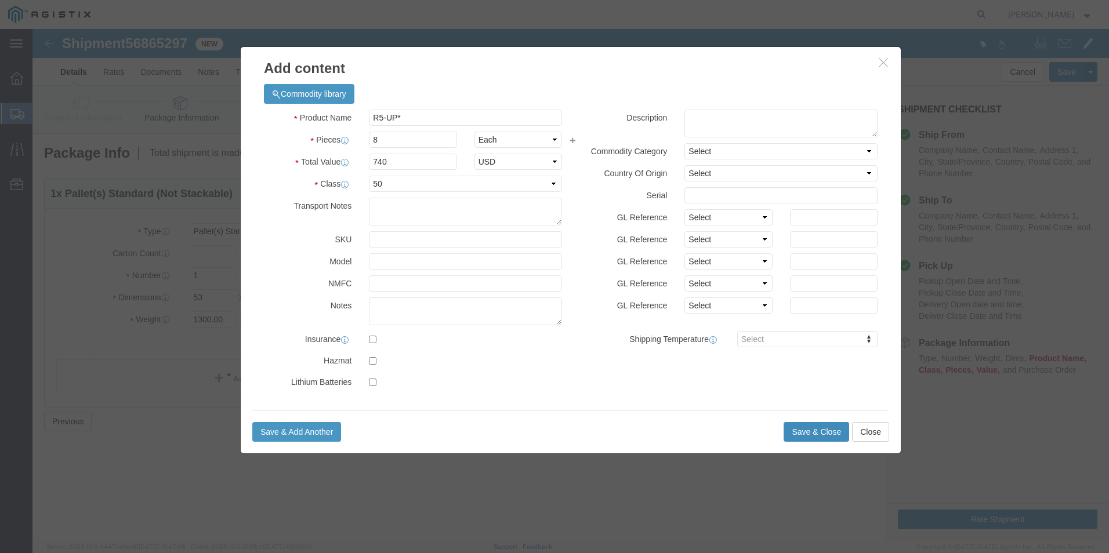
click button "Save & Close"
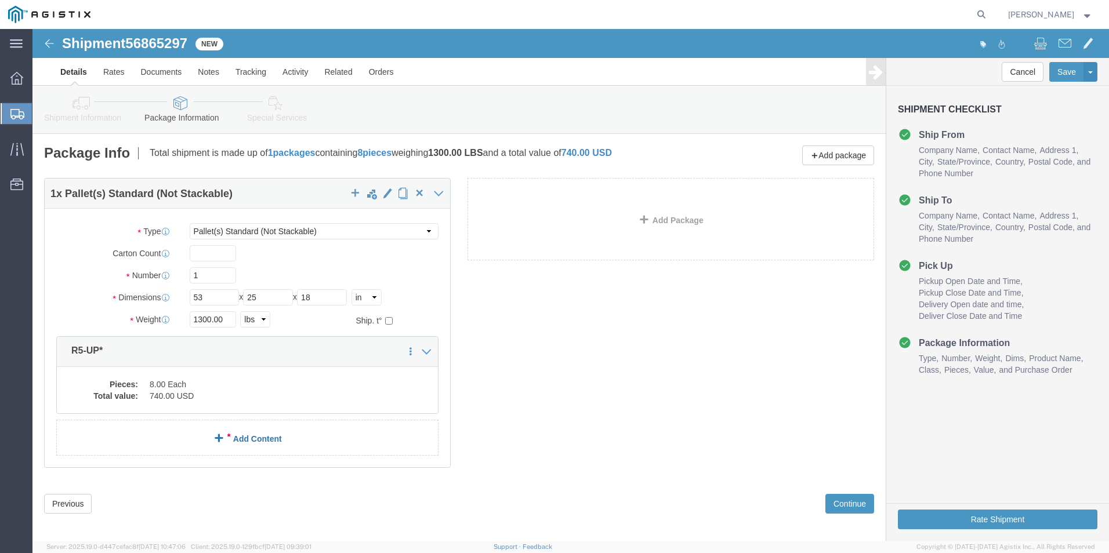
click link "Add Content"
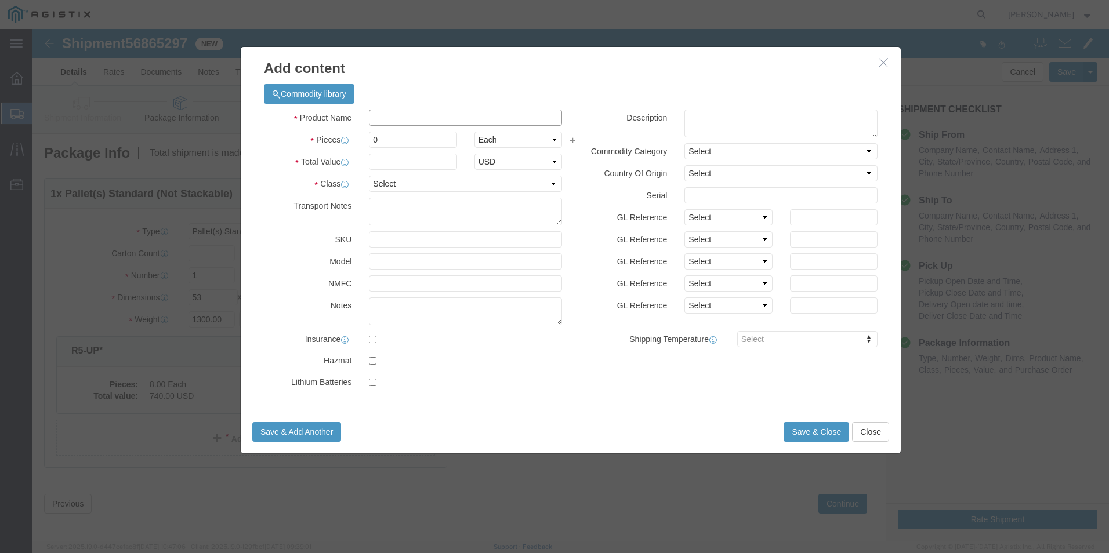
click input "text"
type input "LLEG-K*"
click input "0"
type input "8"
click input "text"
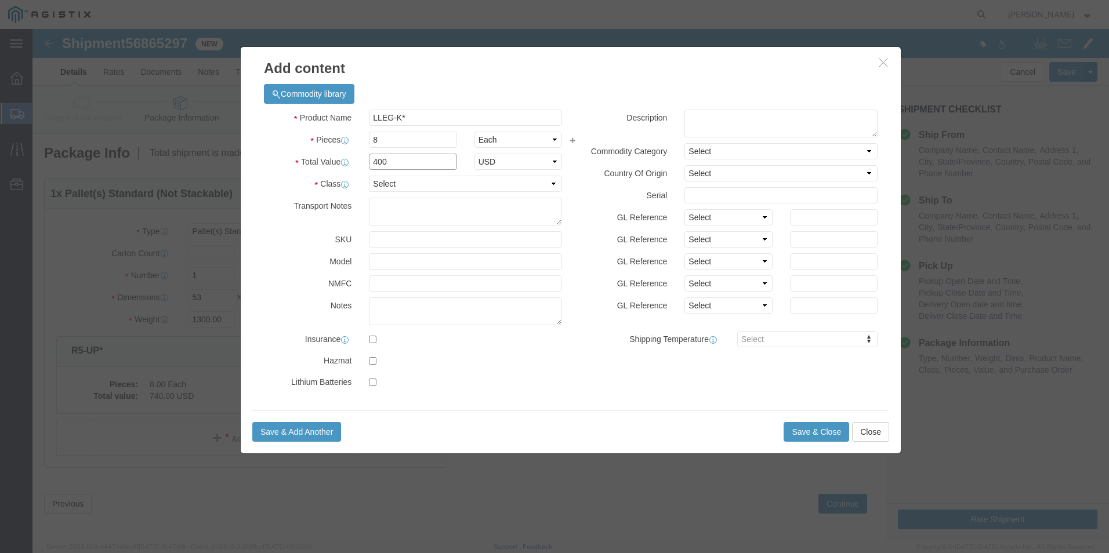
type input "400"
click select "Select 50 55 60 65 70 85 92.5 100 125 175 250 300 400"
select select "50"
click select "Select 50 55 60 65 70 85 92.5 100 125 175 250 300 400"
click button "Save & Close"
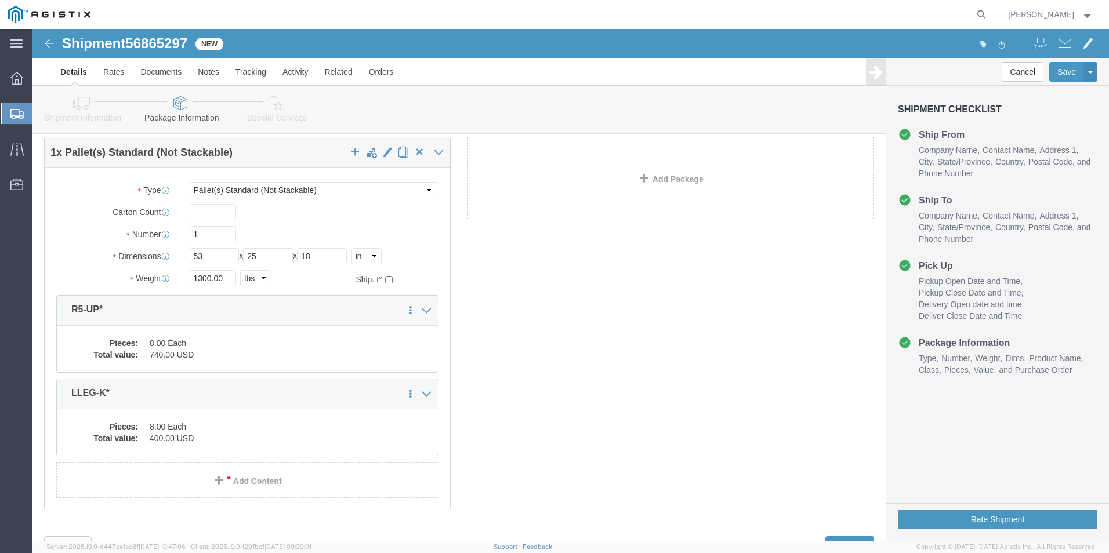
scroll to position [92, 0]
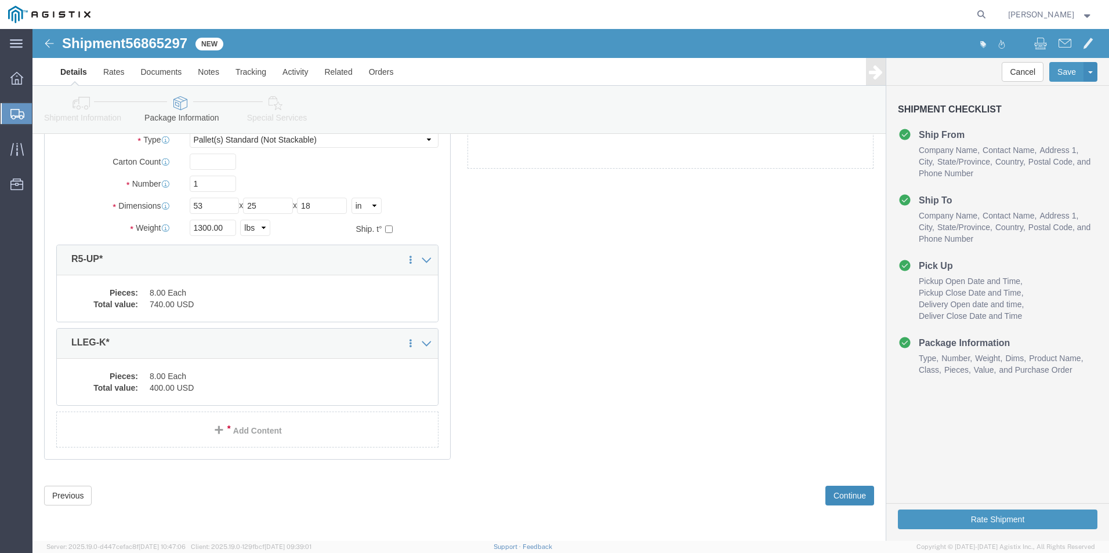
click button "Continue"
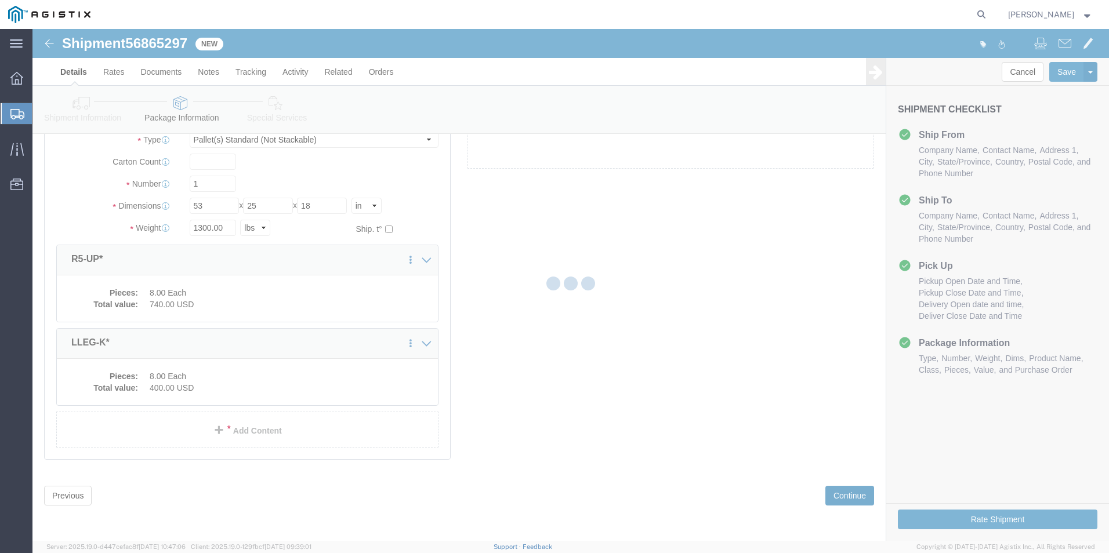
select select
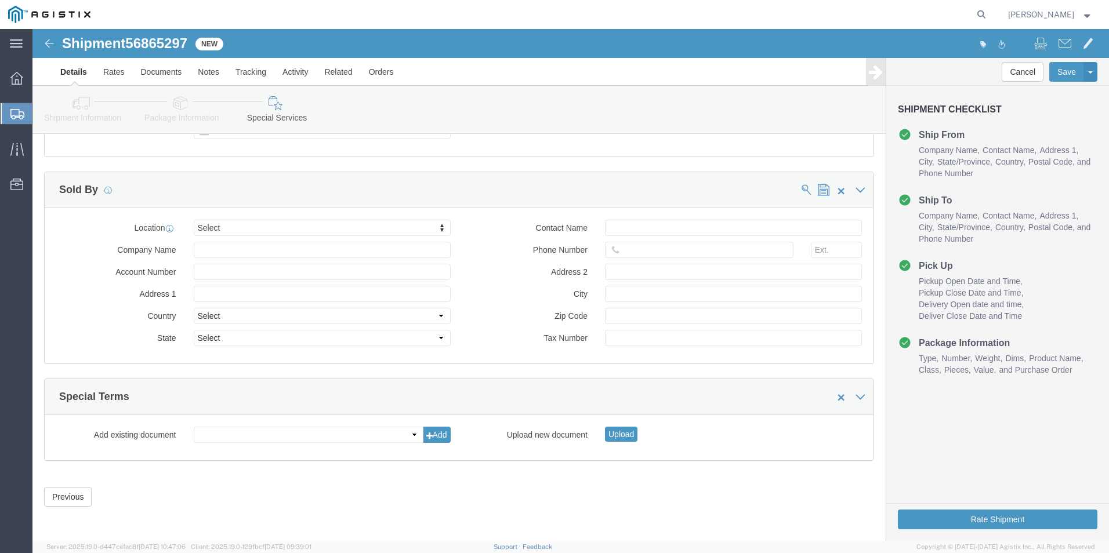
scroll to position [1063, 0]
click button "Rate Shipment"
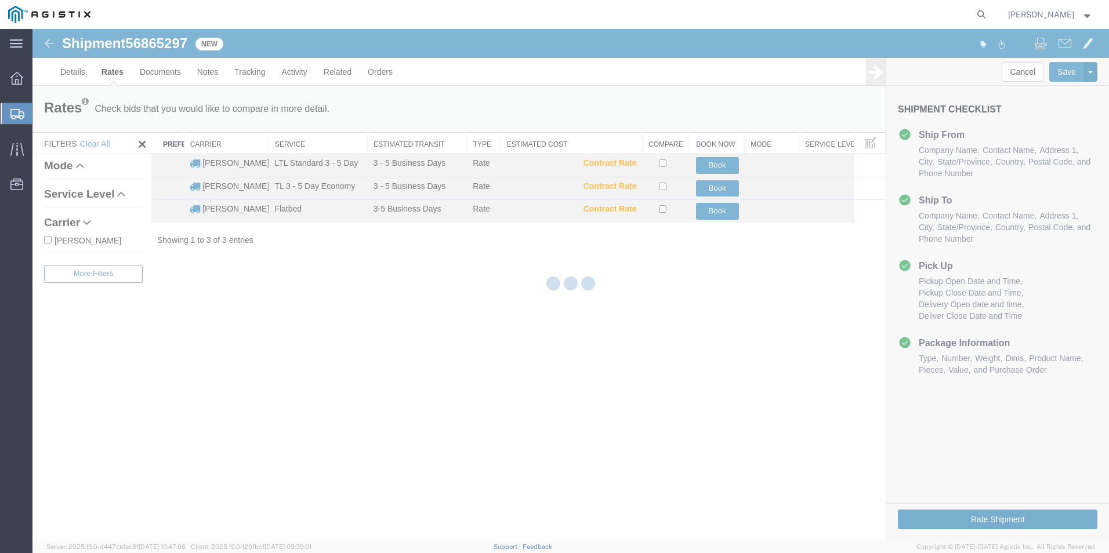
scroll to position [0, 0]
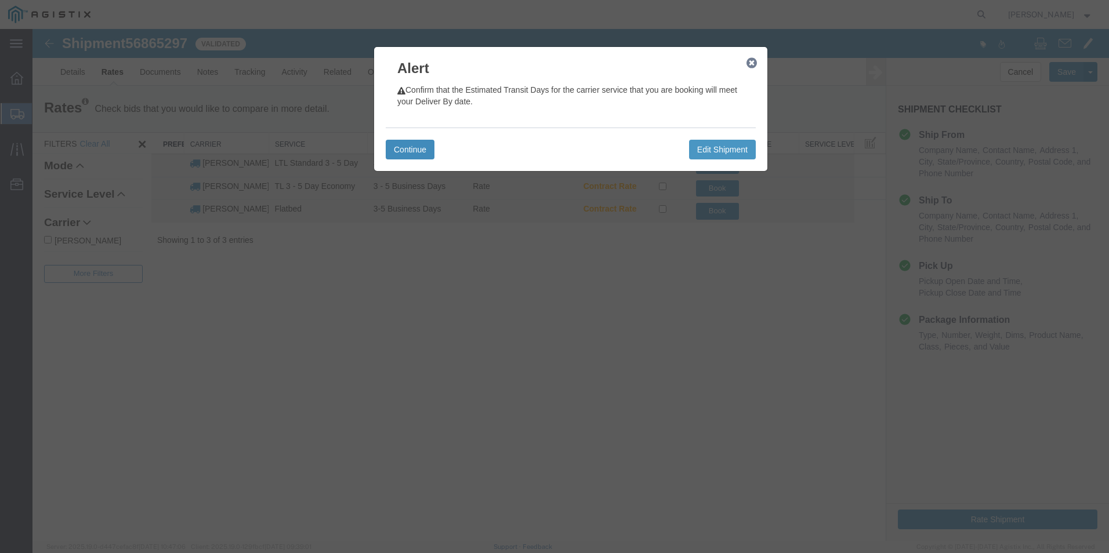
click at [415, 147] on button "Continue" at bounding box center [410, 150] width 49 height 20
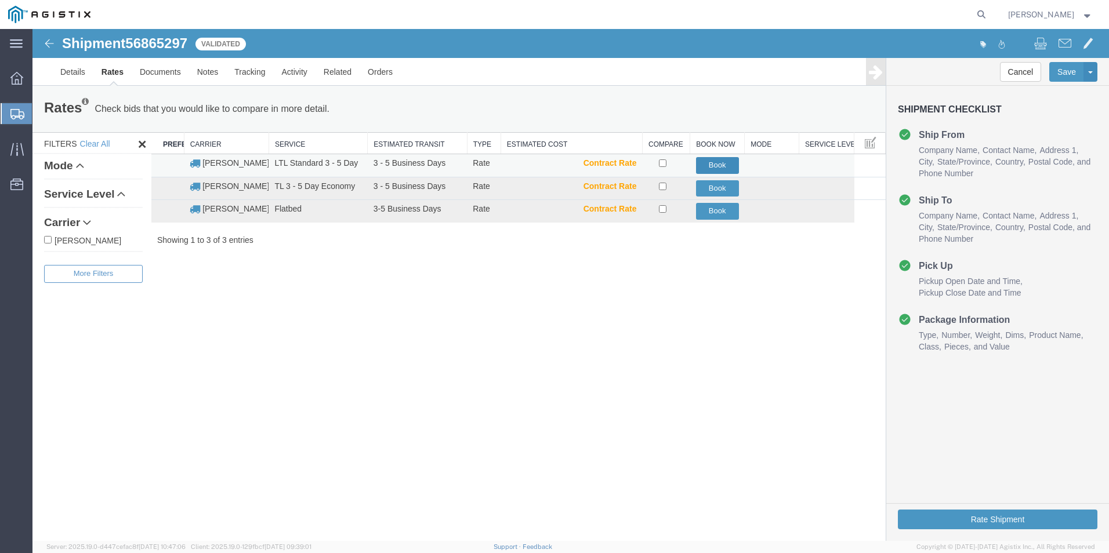
click at [709, 163] on button "Book" at bounding box center [717, 165] width 43 height 17
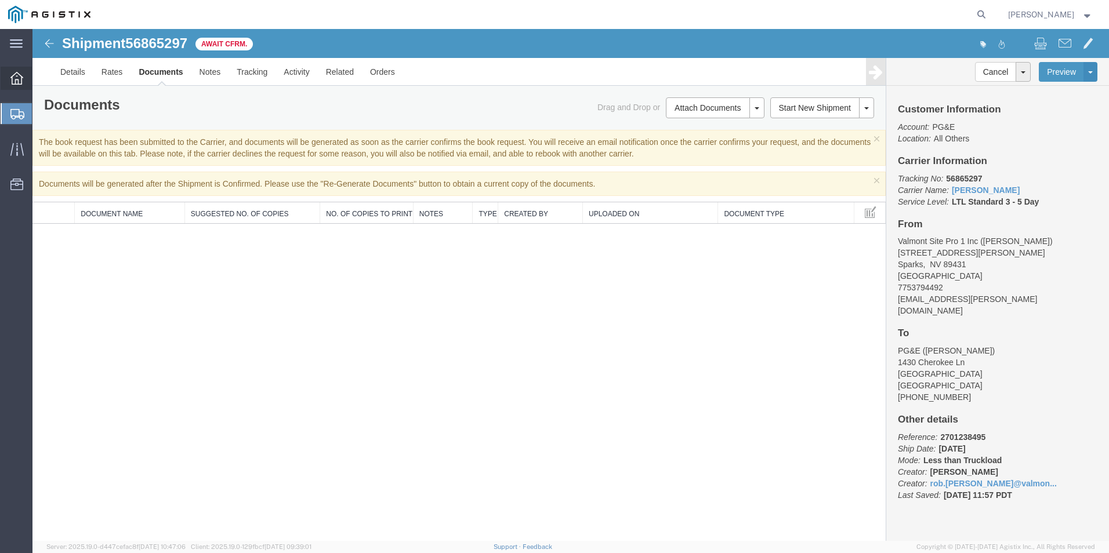
click at [14, 76] on icon at bounding box center [16, 78] width 13 height 13
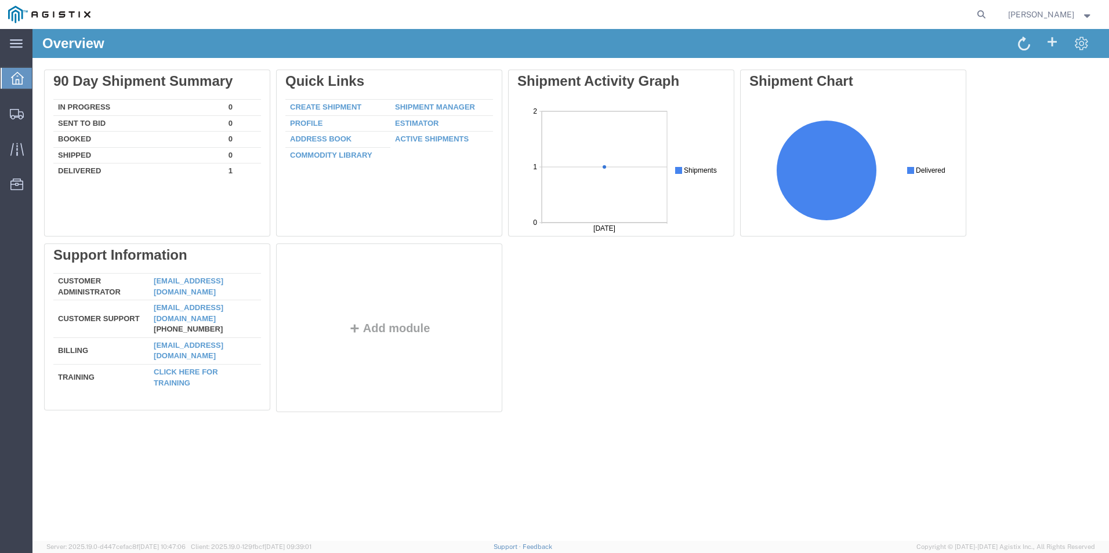
click at [1083, 21] on div "[PERSON_NAME]" at bounding box center [1050, 14] width 102 height 29
click at [1083, 17] on span "[PERSON_NAME]" at bounding box center [1050, 14] width 85 height 13
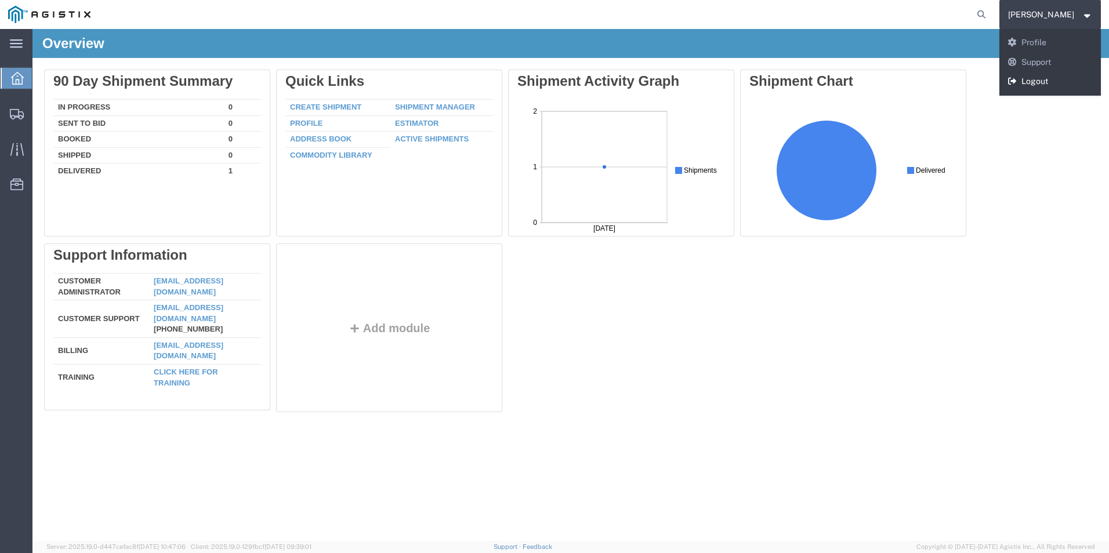
click at [1045, 77] on link "Logout" at bounding box center [1050, 82] width 102 height 20
